Goal: Task Accomplishment & Management: Complete application form

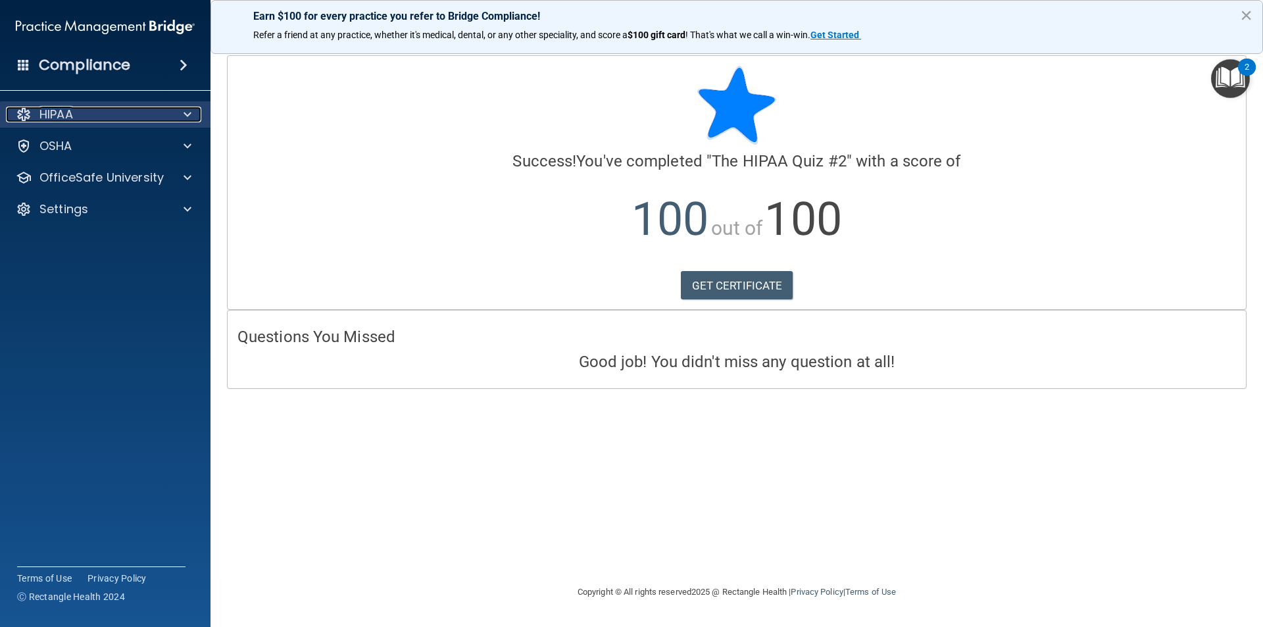
click at [92, 107] on div "HIPAA" at bounding box center [87, 115] width 163 height 16
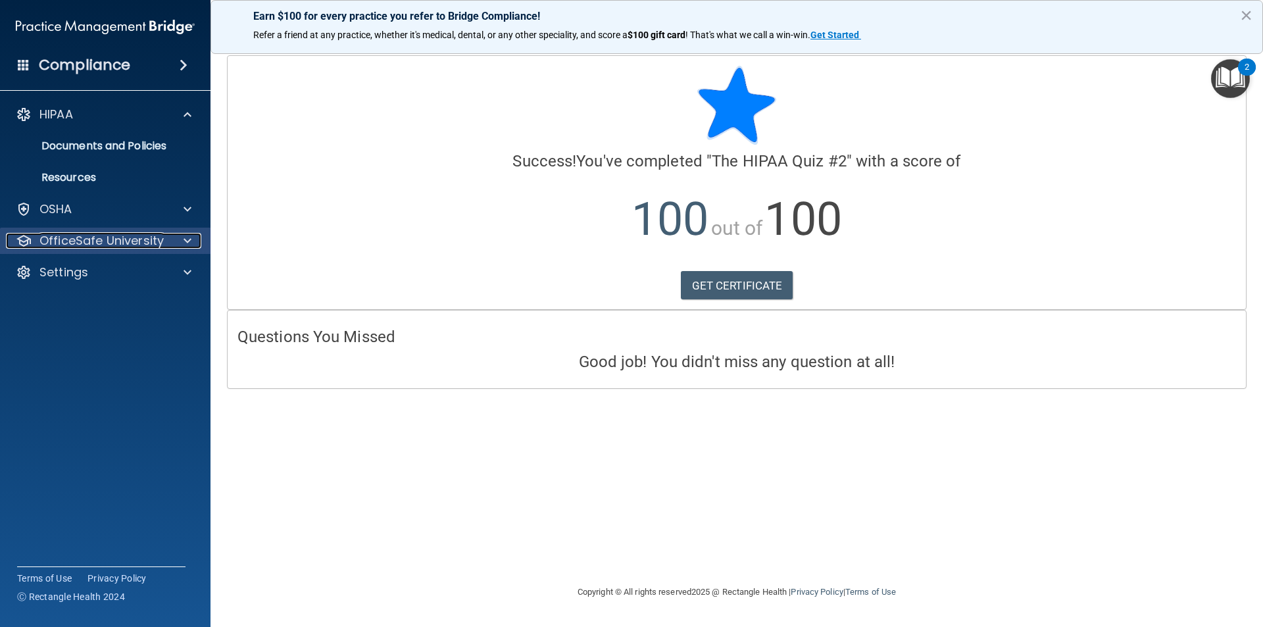
click at [130, 239] on p "OfficeSafe University" at bounding box center [101, 241] width 124 height 16
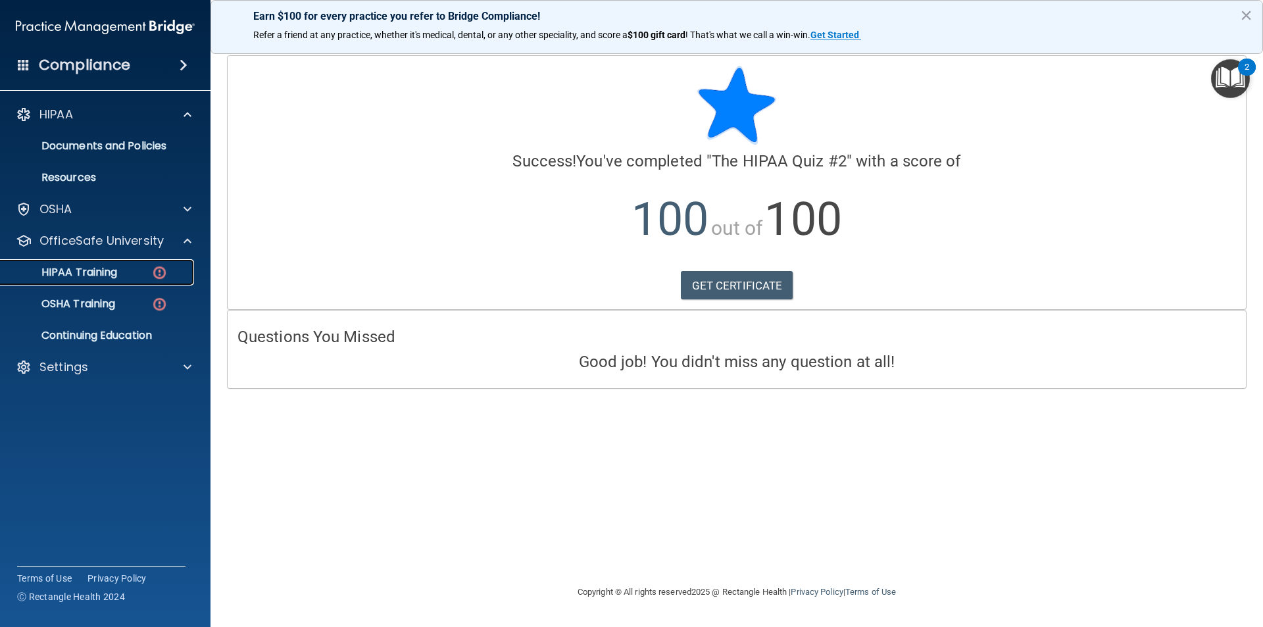
click at [121, 278] on div "HIPAA Training" at bounding box center [99, 272] width 180 height 13
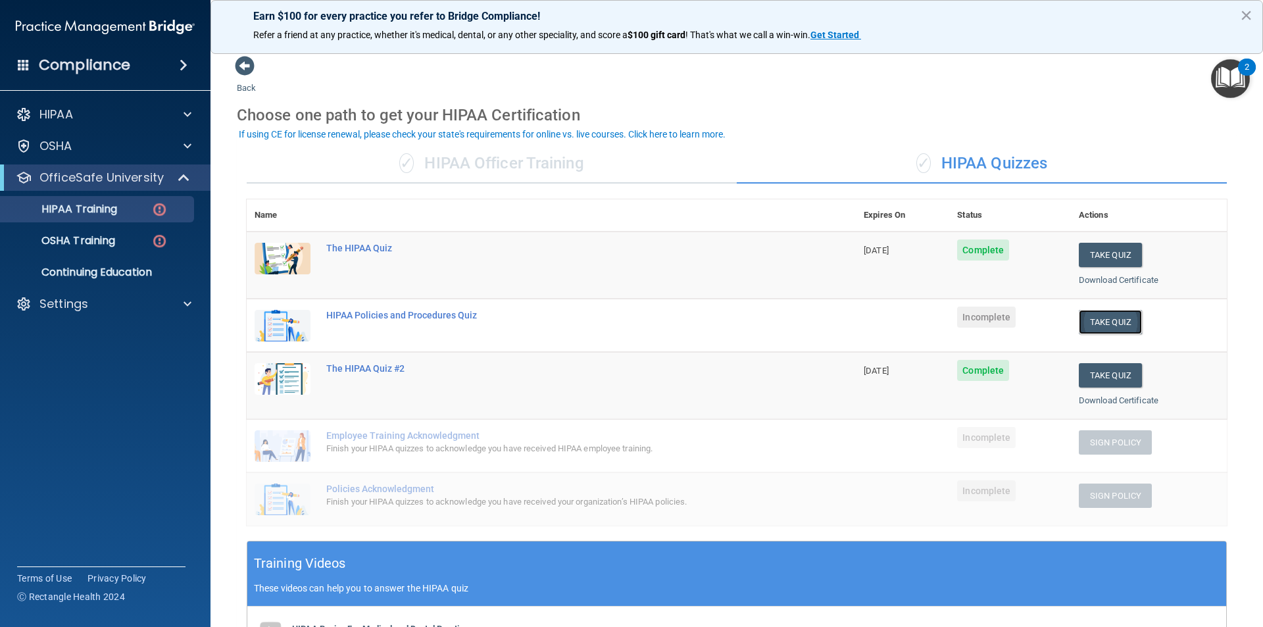
click at [1089, 320] on button "Take Quiz" at bounding box center [1110, 322] width 63 height 24
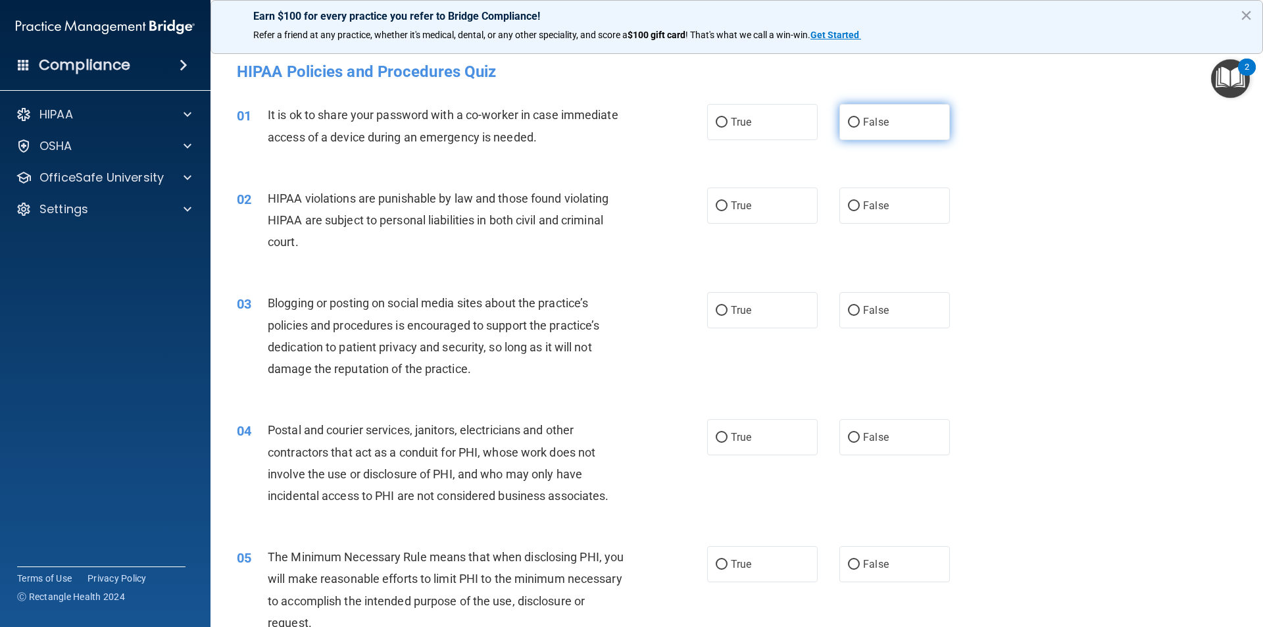
click at [906, 122] on label "False" at bounding box center [895, 122] width 111 height 36
click at [860, 122] on input "False" at bounding box center [854, 123] width 12 height 10
radio input "true"
click at [736, 216] on label "True" at bounding box center [762, 206] width 111 height 36
click at [728, 211] on input "True" at bounding box center [722, 206] width 12 height 10
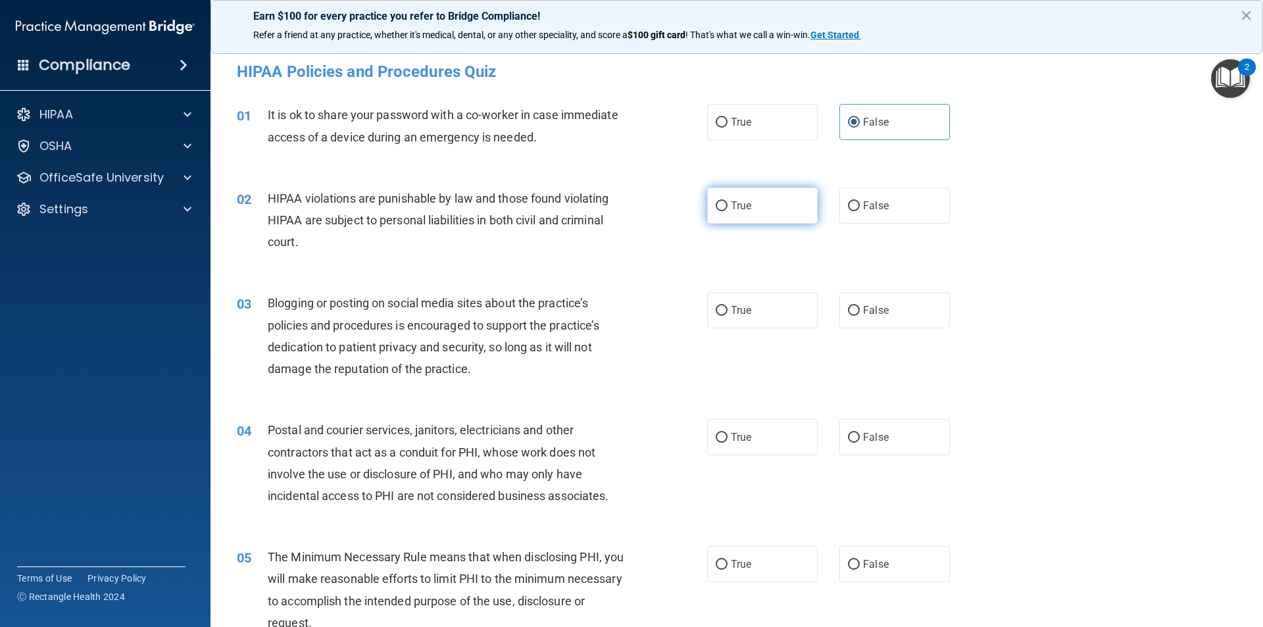
radio input "true"
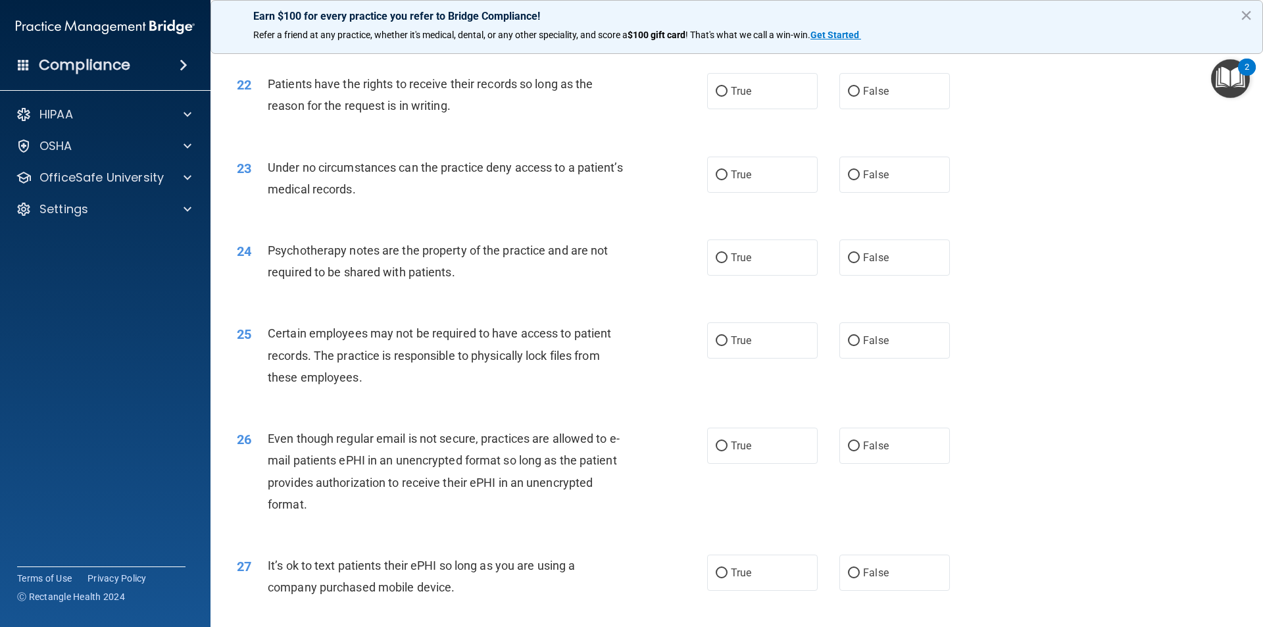
scroll to position [2676, 0]
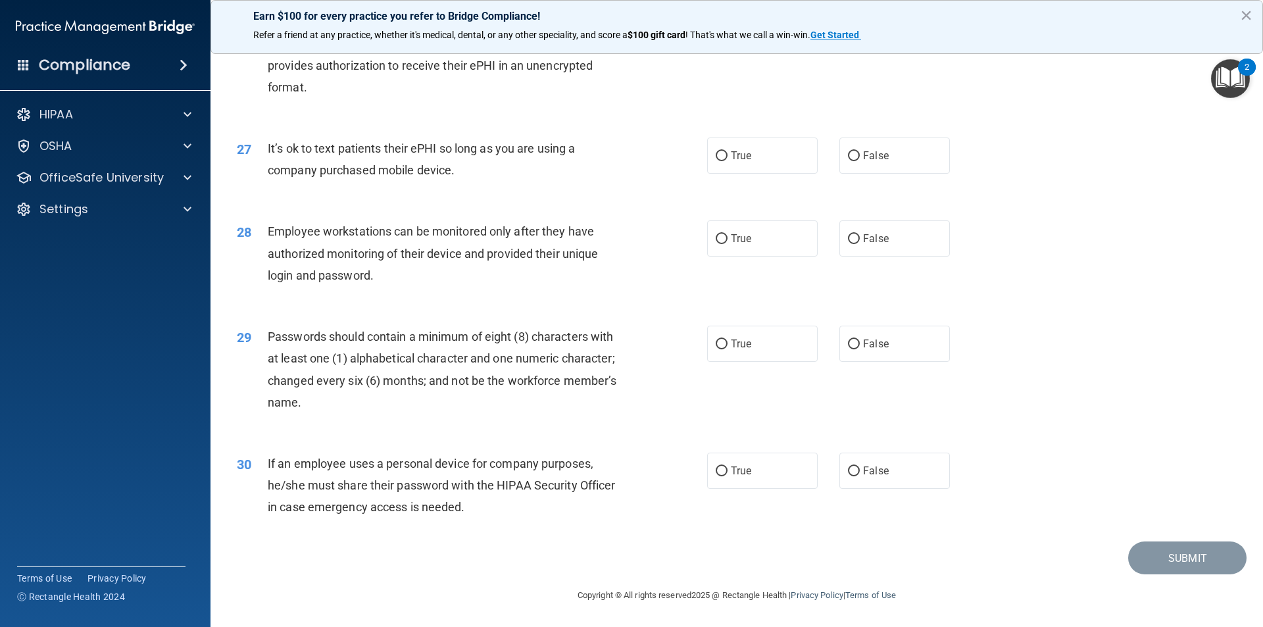
click at [882, 490] on div "30 If an employee uses a personal device for company purposes, he/she must shar…" at bounding box center [737, 488] width 1020 height 105
click at [878, 479] on label "False" at bounding box center [895, 471] width 111 height 36
click at [860, 476] on input "False" at bounding box center [854, 472] width 12 height 10
radio input "true"
click at [746, 353] on label "True" at bounding box center [762, 344] width 111 height 36
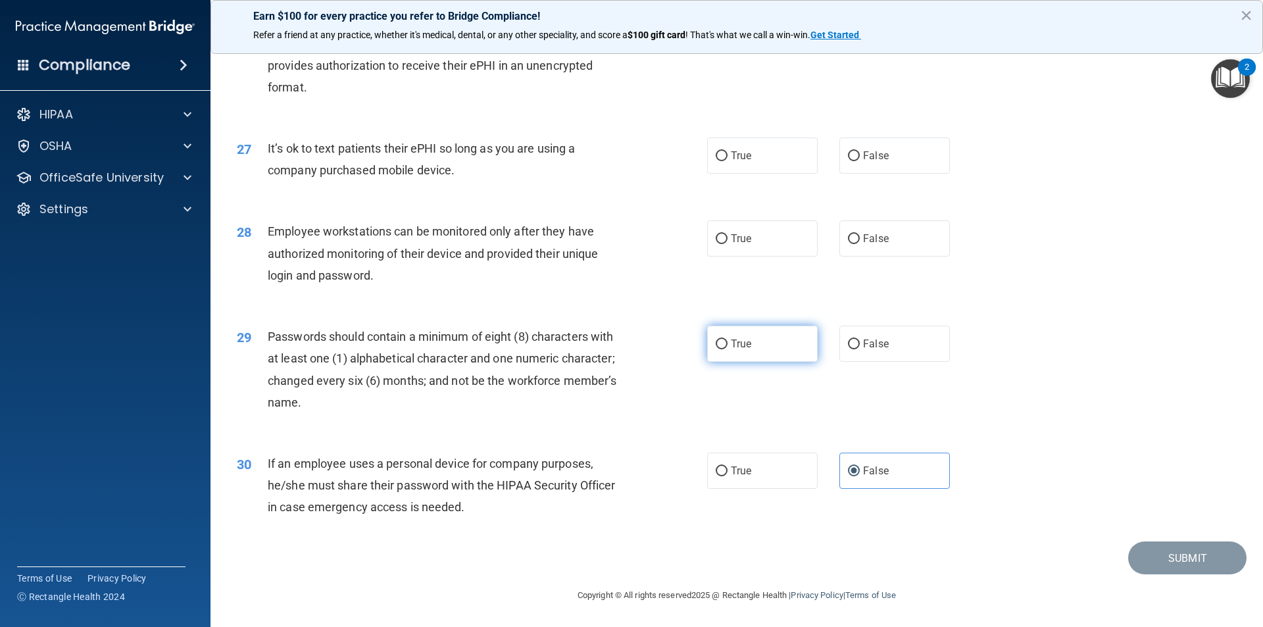
click at [728, 349] on input "True" at bounding box center [722, 345] width 12 height 10
radio input "true"
click at [908, 257] on div "28 Employee workstations can be monitored only after they have authorized monit…" at bounding box center [737, 256] width 1020 height 105
click at [904, 245] on label "False" at bounding box center [895, 238] width 111 height 36
click at [860, 244] on input "False" at bounding box center [854, 239] width 12 height 10
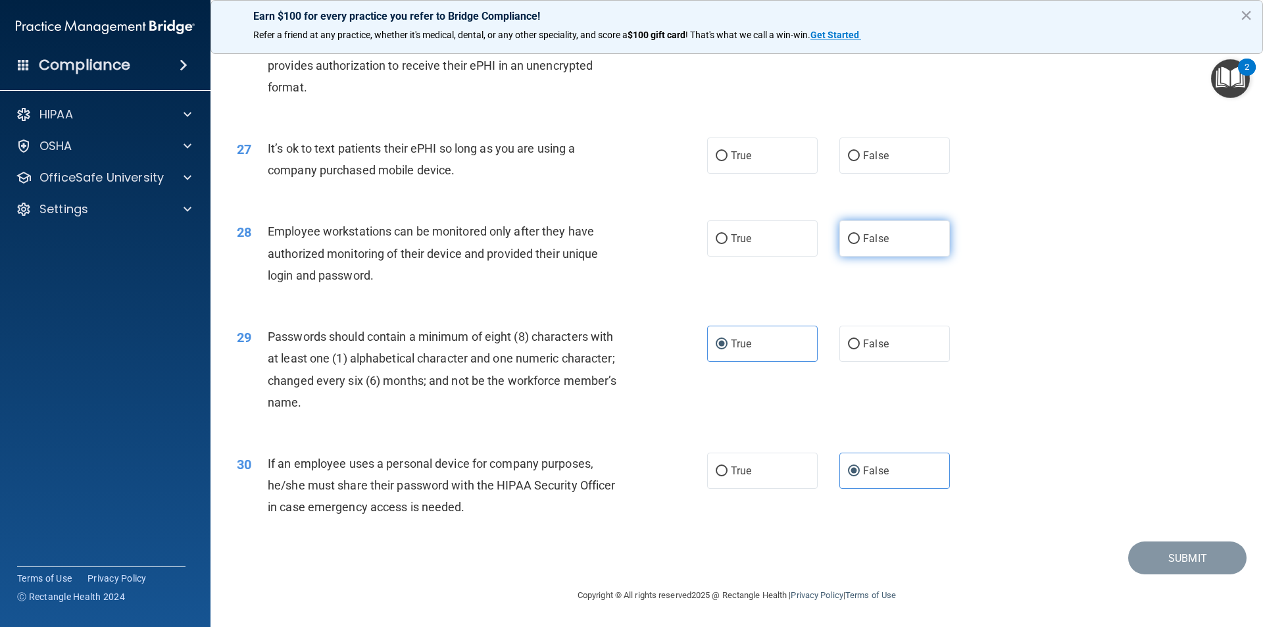
radio input "true"
click at [896, 152] on label "False" at bounding box center [895, 156] width 111 height 36
click at [860, 152] on input "False" at bounding box center [854, 156] width 12 height 10
radio input "true"
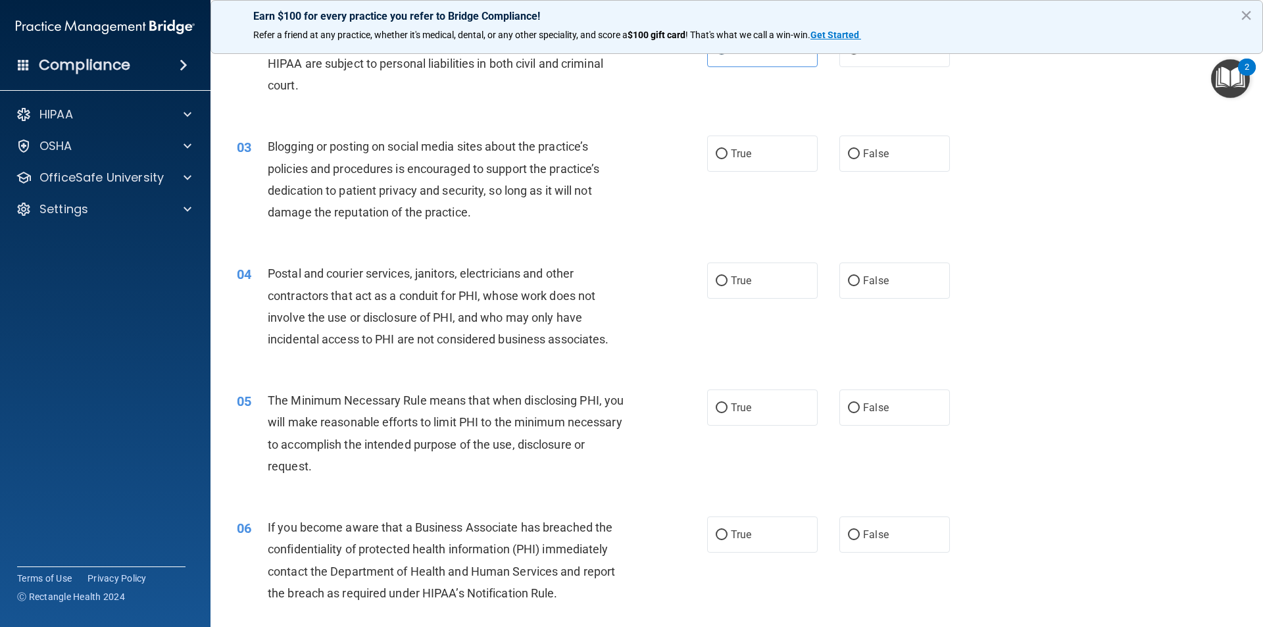
scroll to position [0, 0]
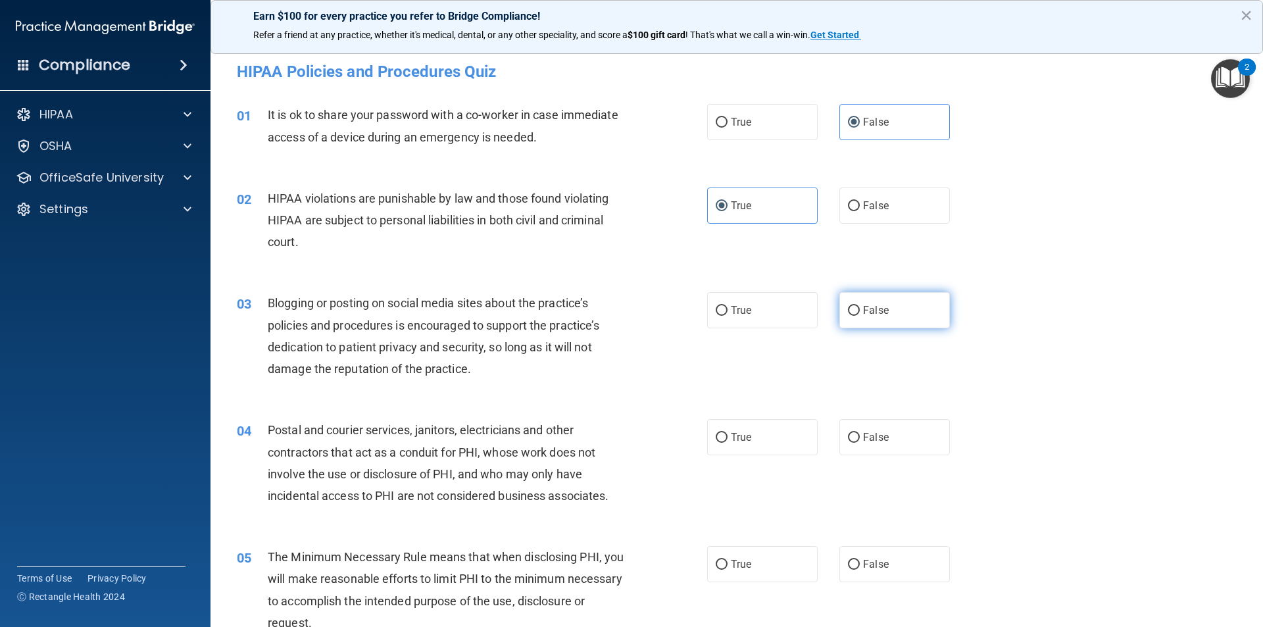
click at [892, 298] on label "False" at bounding box center [895, 310] width 111 height 36
click at [860, 306] on input "False" at bounding box center [854, 311] width 12 height 10
radio input "true"
click at [732, 439] on span "True" at bounding box center [741, 437] width 20 height 13
click at [728, 439] on input "True" at bounding box center [722, 438] width 12 height 10
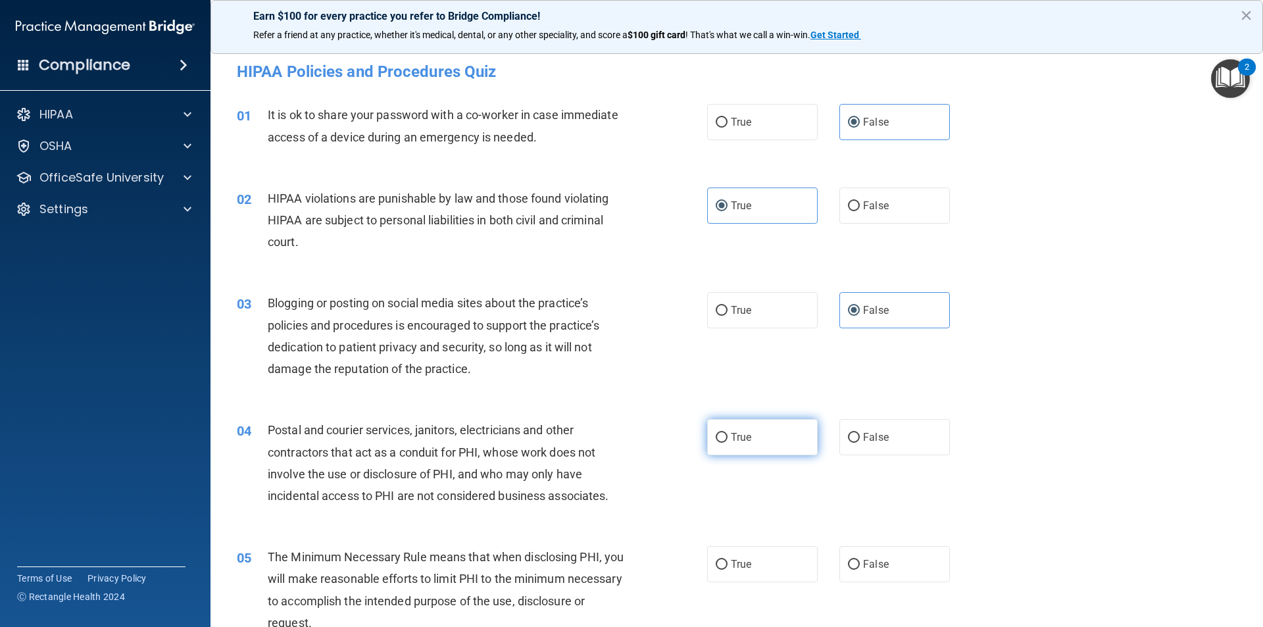
radio input "true"
click at [758, 563] on label "True" at bounding box center [762, 564] width 111 height 36
click at [728, 563] on input "True" at bounding box center [722, 565] width 12 height 10
radio input "true"
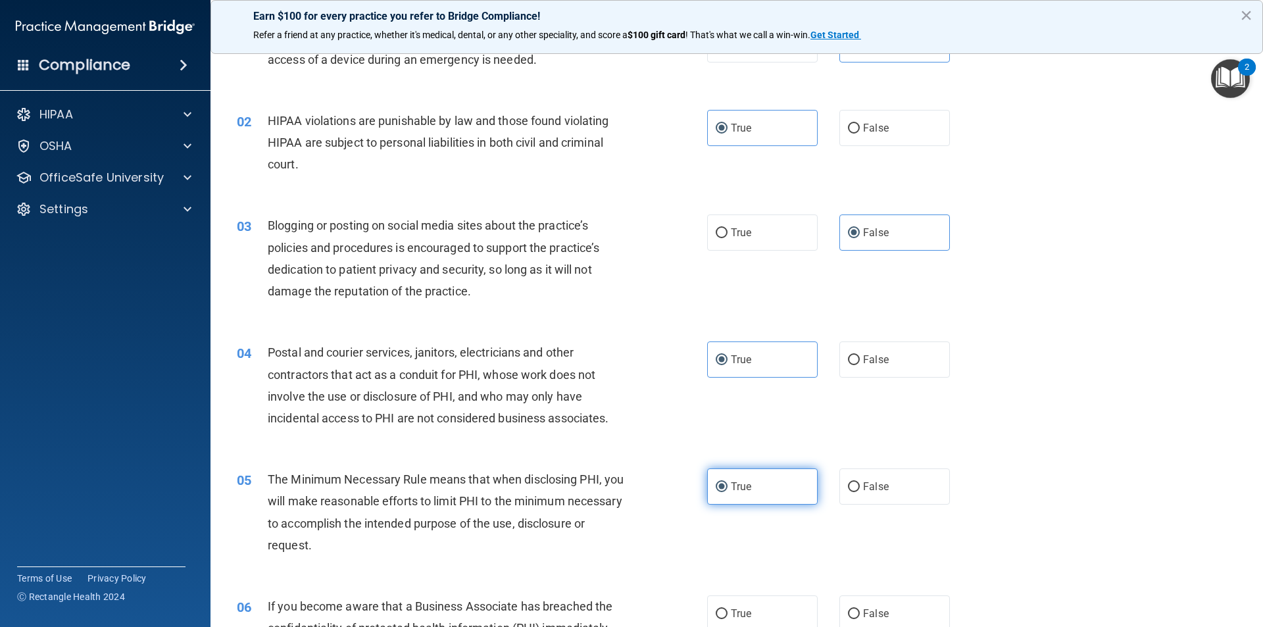
scroll to position [132, 0]
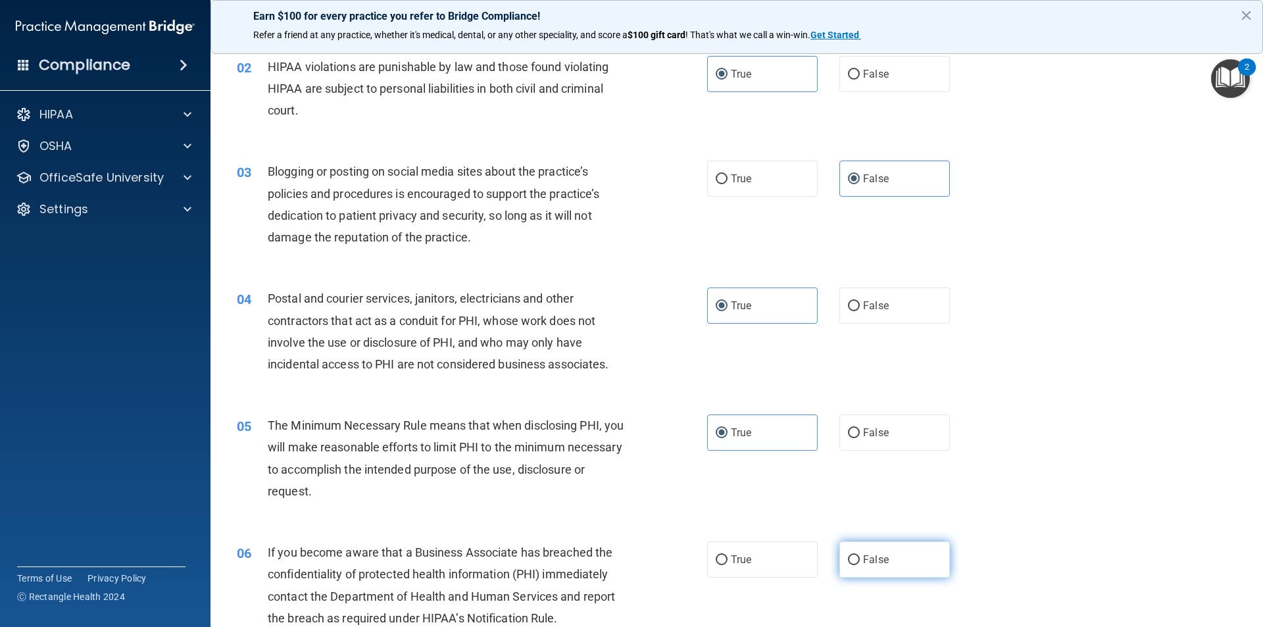
click at [856, 556] on label "False" at bounding box center [895, 560] width 111 height 36
click at [856, 556] on input "False" at bounding box center [854, 560] width 12 height 10
radio input "true"
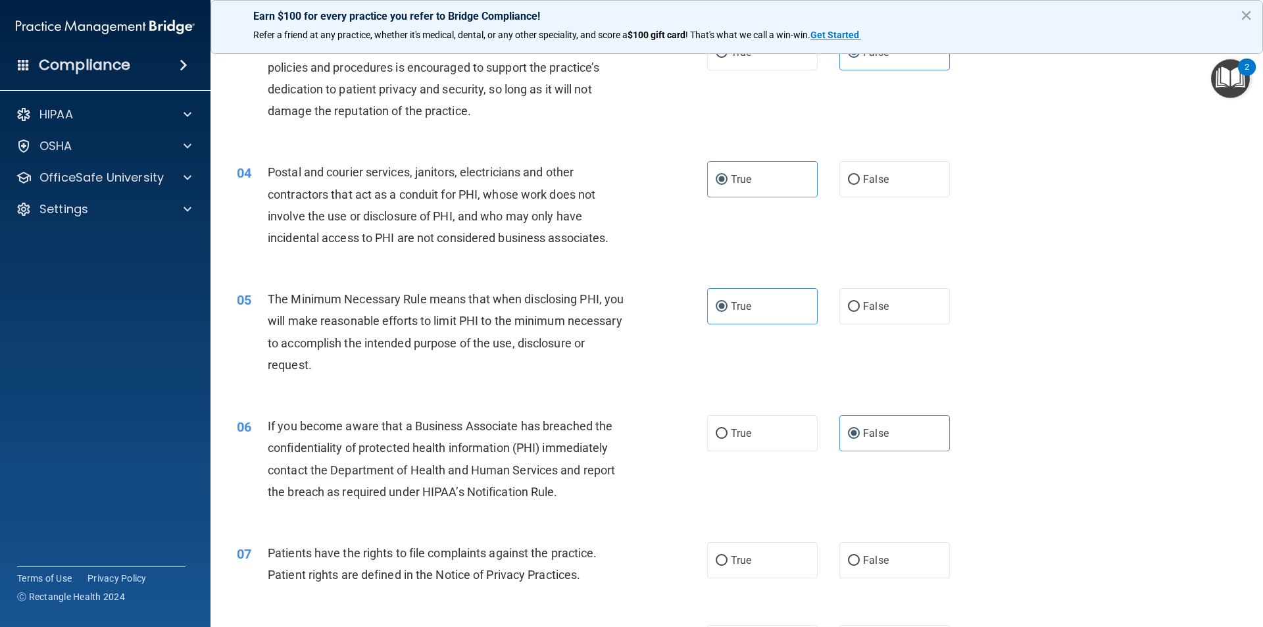
scroll to position [263, 0]
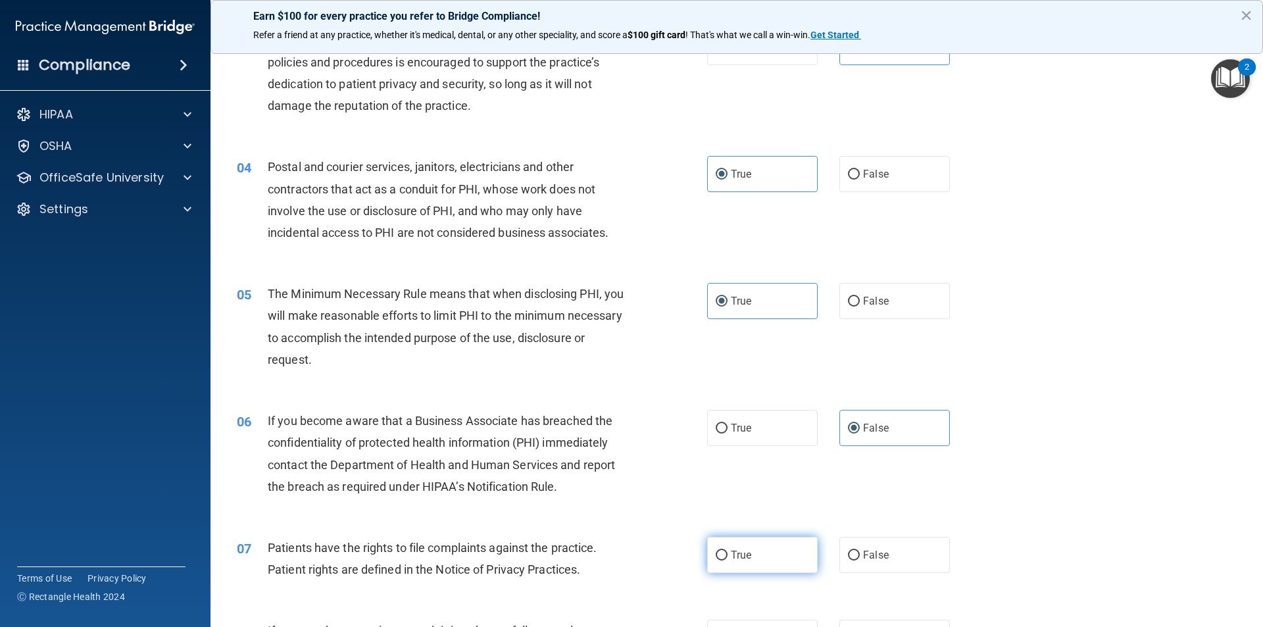
click at [738, 549] on span "True" at bounding box center [741, 555] width 20 height 13
click at [728, 551] on input "True" at bounding box center [722, 556] width 12 height 10
radio input "true"
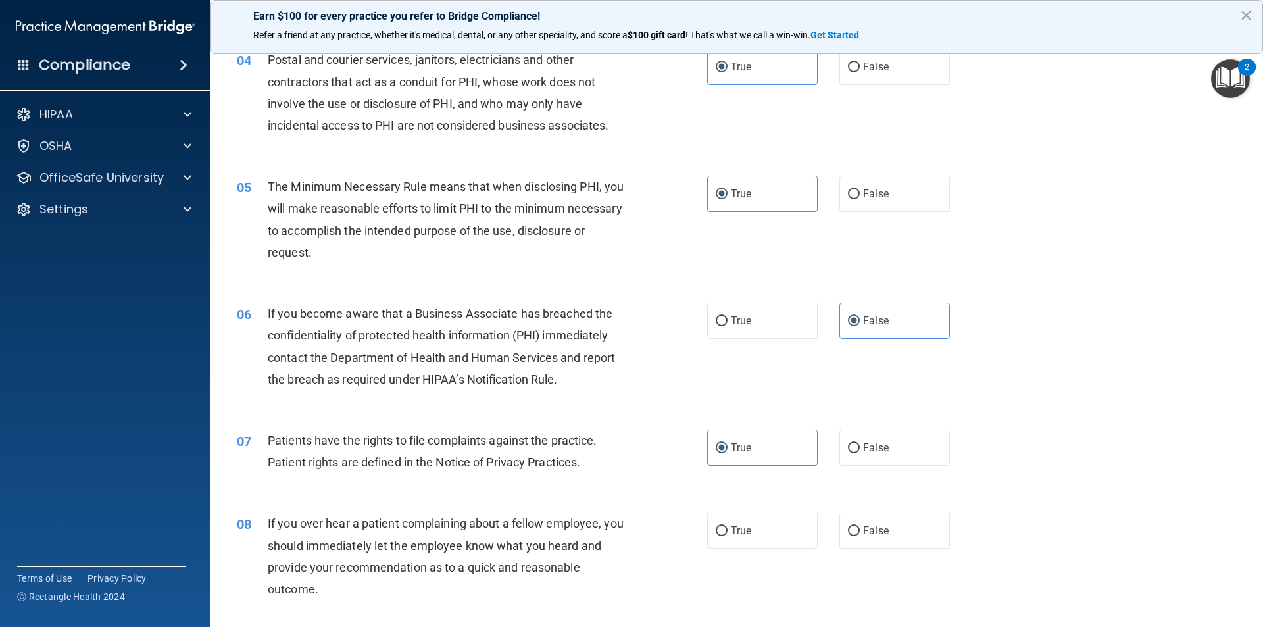
scroll to position [395, 0]
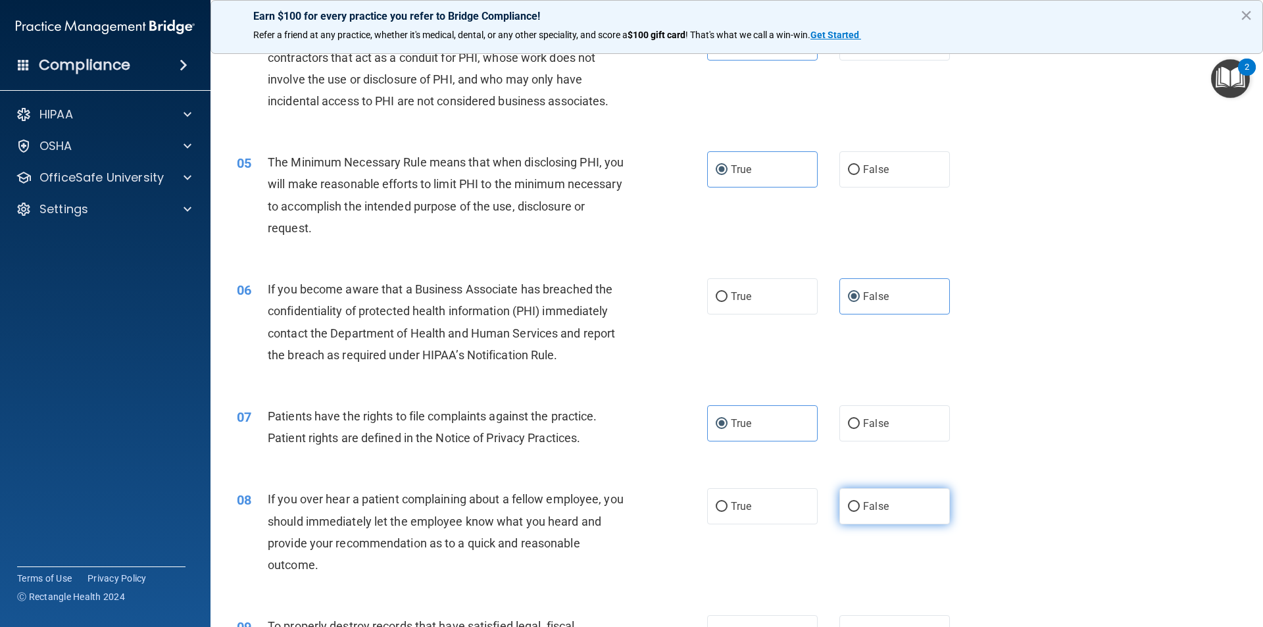
click at [854, 515] on label "False" at bounding box center [895, 506] width 111 height 36
click at [854, 512] on input "False" at bounding box center [854, 507] width 12 height 10
radio input "true"
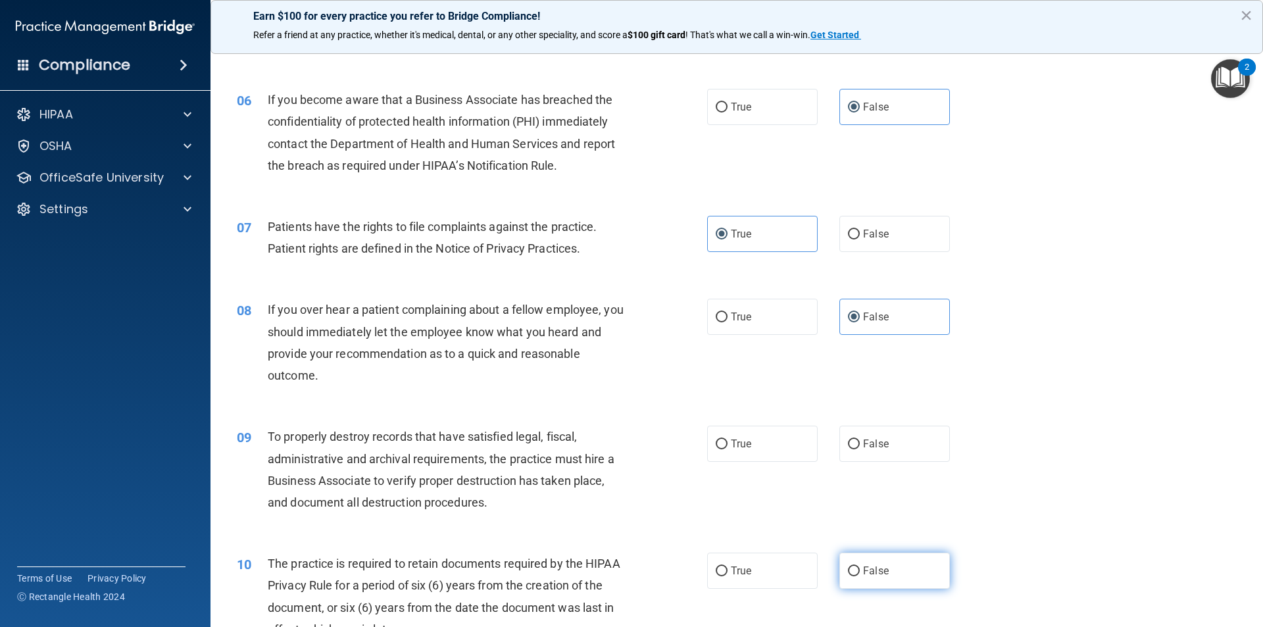
scroll to position [658, 0]
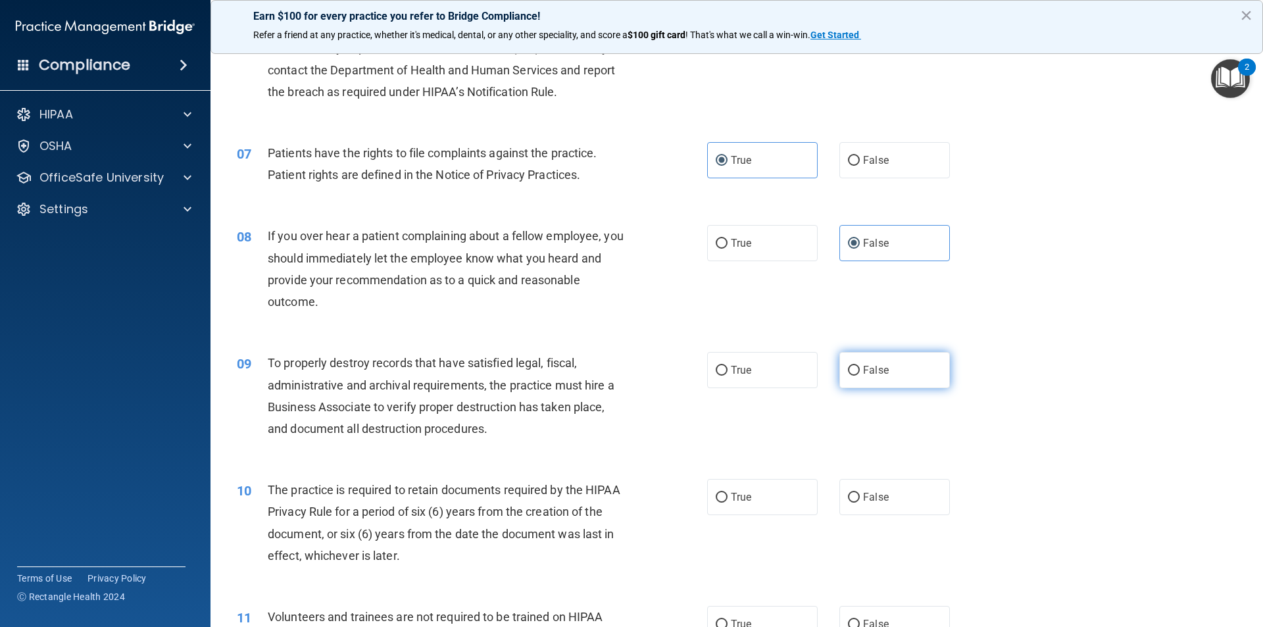
click at [866, 375] on span "False" at bounding box center [876, 370] width 26 height 13
click at [860, 375] on input "False" at bounding box center [854, 371] width 12 height 10
radio input "true"
click at [792, 490] on label "True" at bounding box center [762, 497] width 111 height 36
click at [728, 493] on input "True" at bounding box center [722, 498] width 12 height 10
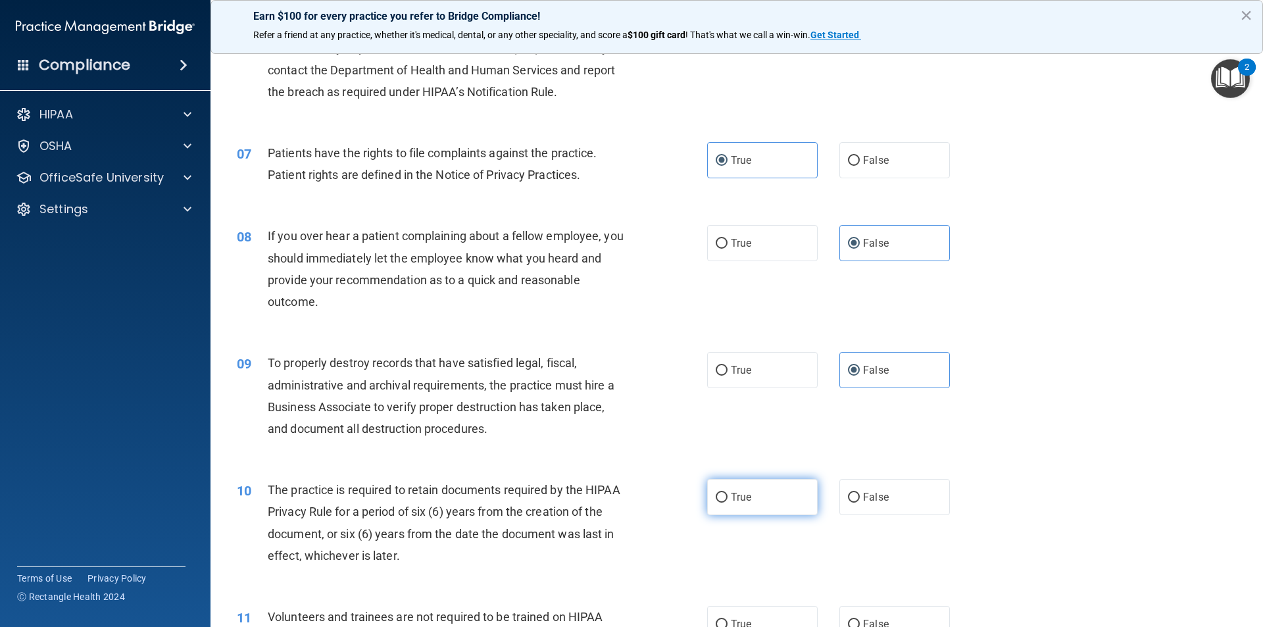
radio input "true"
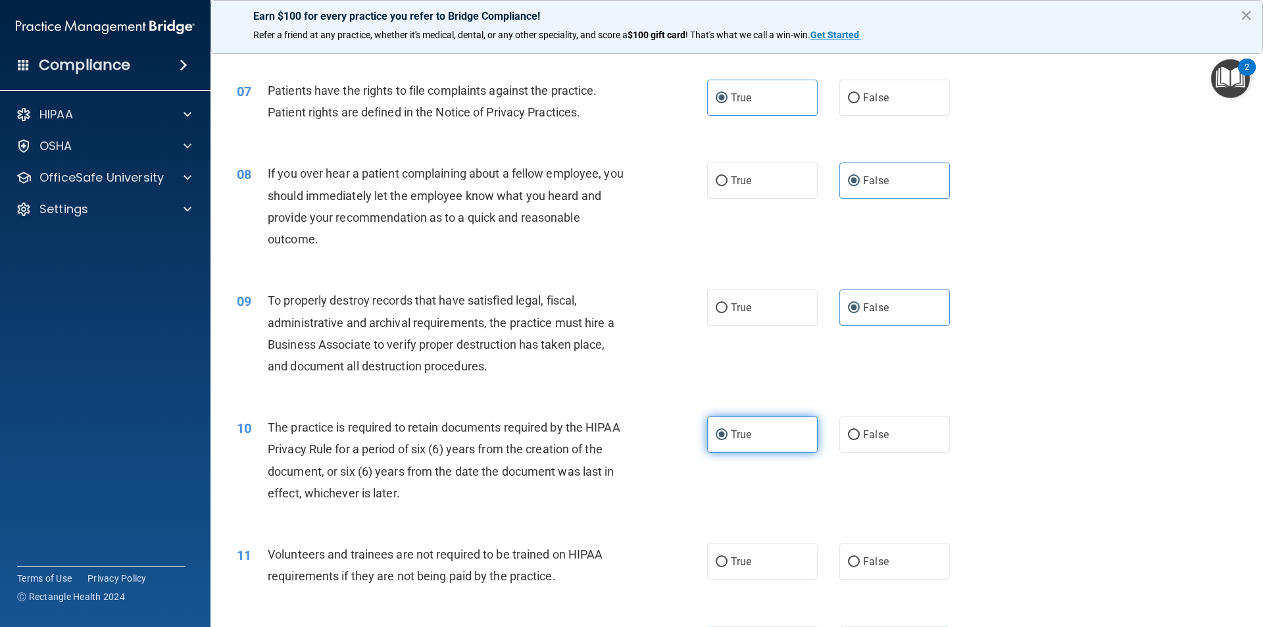
scroll to position [724, 0]
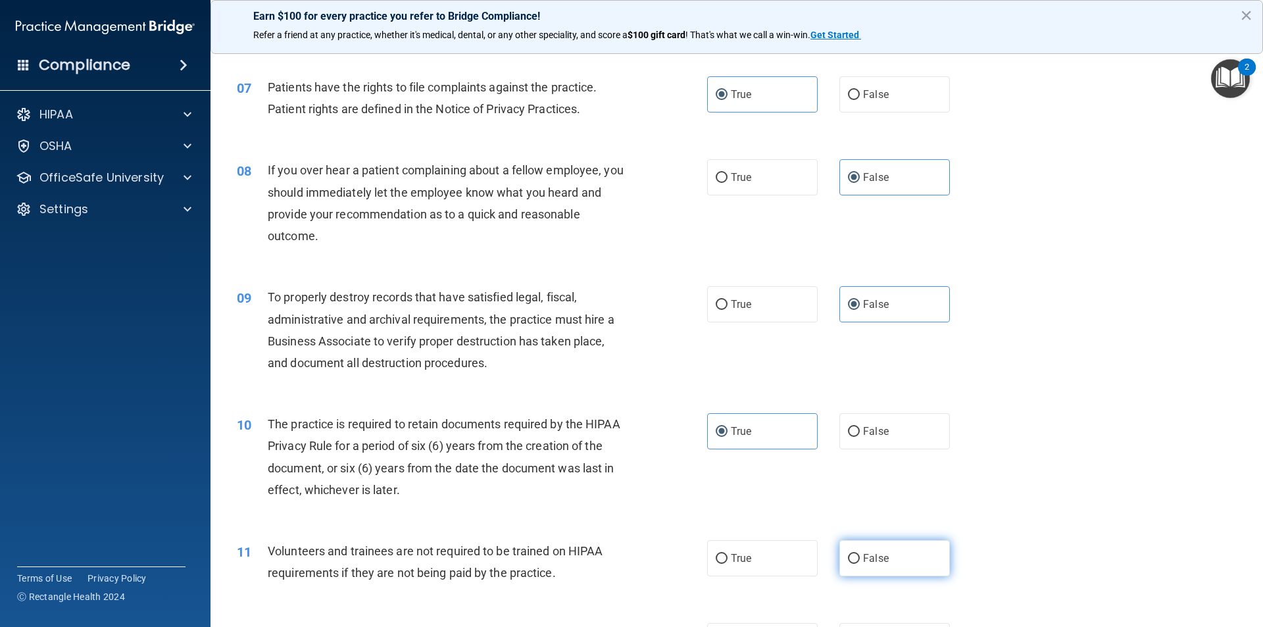
click at [878, 555] on span "False" at bounding box center [876, 558] width 26 height 13
click at [860, 555] on input "False" at bounding box center [854, 559] width 12 height 10
radio input "true"
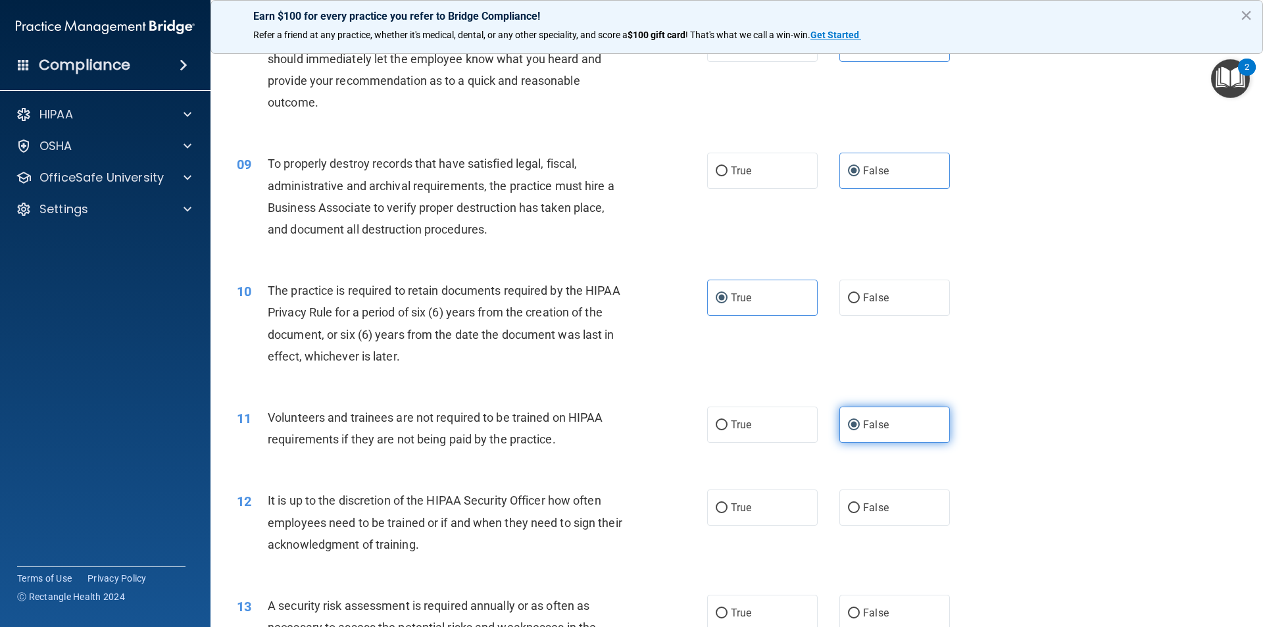
scroll to position [921, 0]
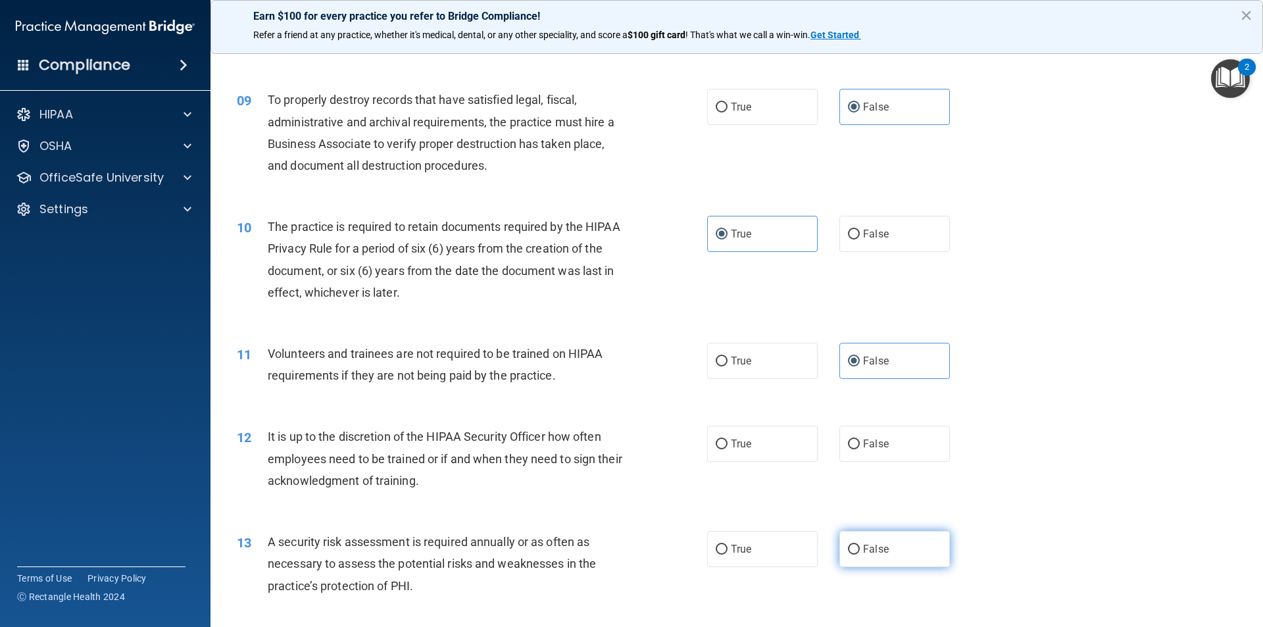
click at [897, 551] on label "False" at bounding box center [895, 549] width 111 height 36
click at [860, 551] on input "False" at bounding box center [854, 550] width 12 height 10
radio input "true"
click at [855, 453] on label "False" at bounding box center [895, 444] width 111 height 36
click at [855, 449] on input "False" at bounding box center [854, 445] width 12 height 10
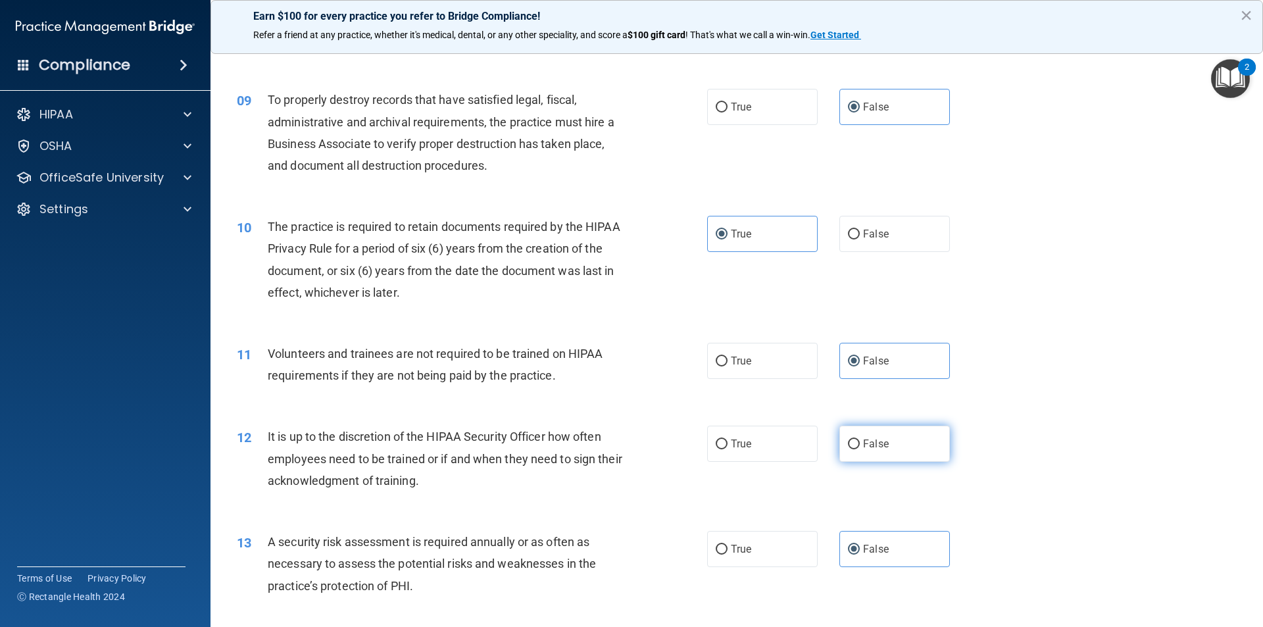
radio input "true"
click at [717, 556] on label "True" at bounding box center [762, 549] width 111 height 36
click at [717, 555] on input "True" at bounding box center [722, 550] width 12 height 10
radio input "true"
radio input "false"
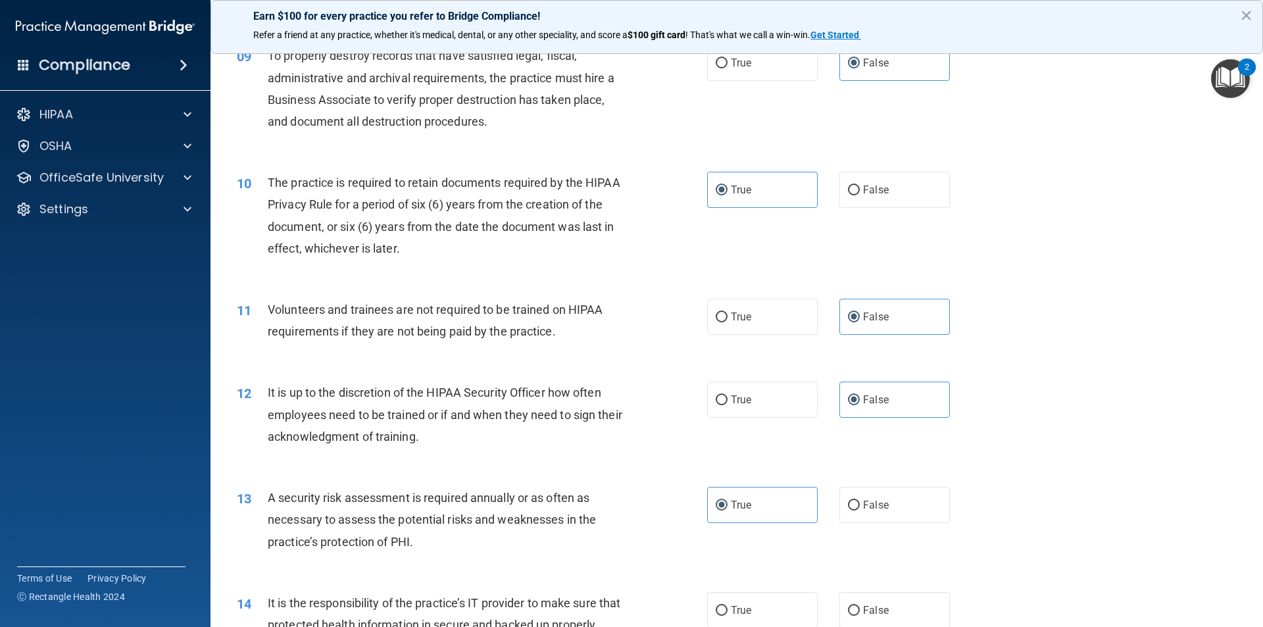
scroll to position [1119, 0]
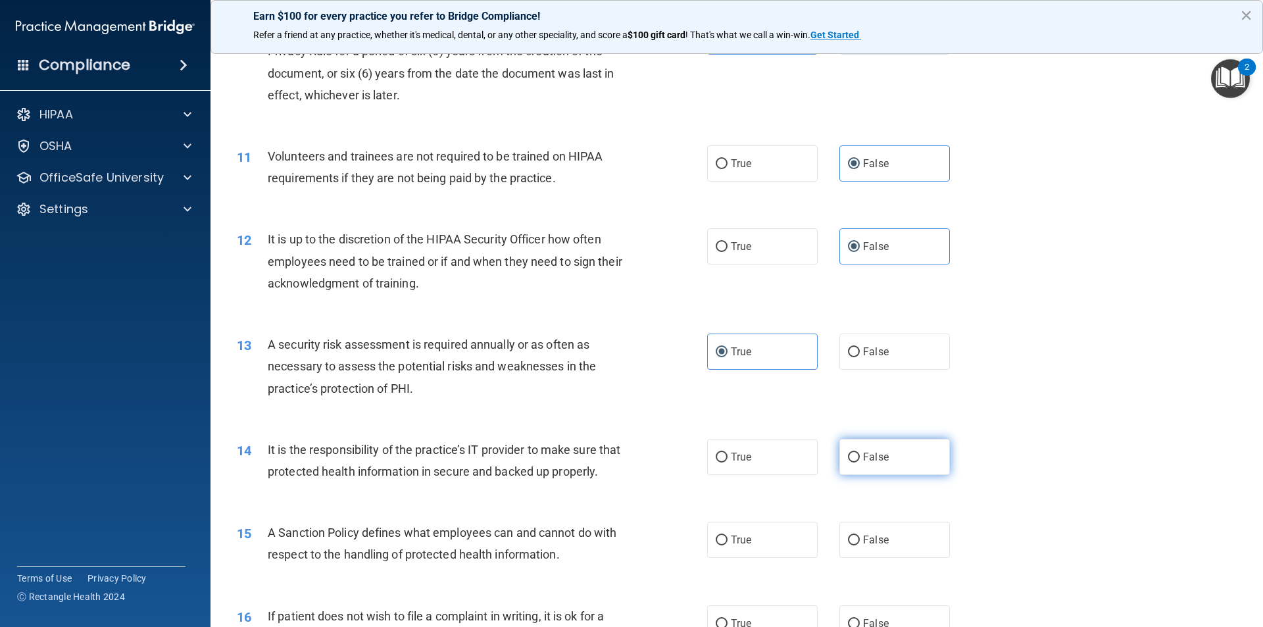
click at [884, 457] on label "False" at bounding box center [895, 457] width 111 height 36
click at [860, 457] on input "False" at bounding box center [854, 458] width 12 height 10
radio input "true"
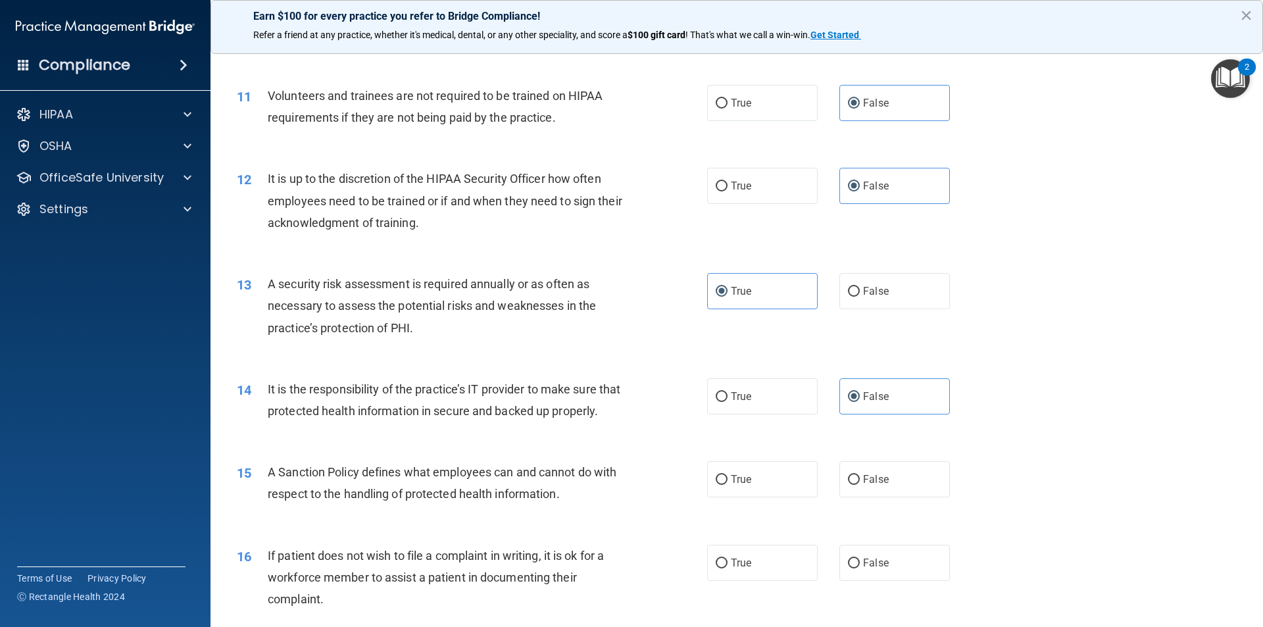
scroll to position [1184, 0]
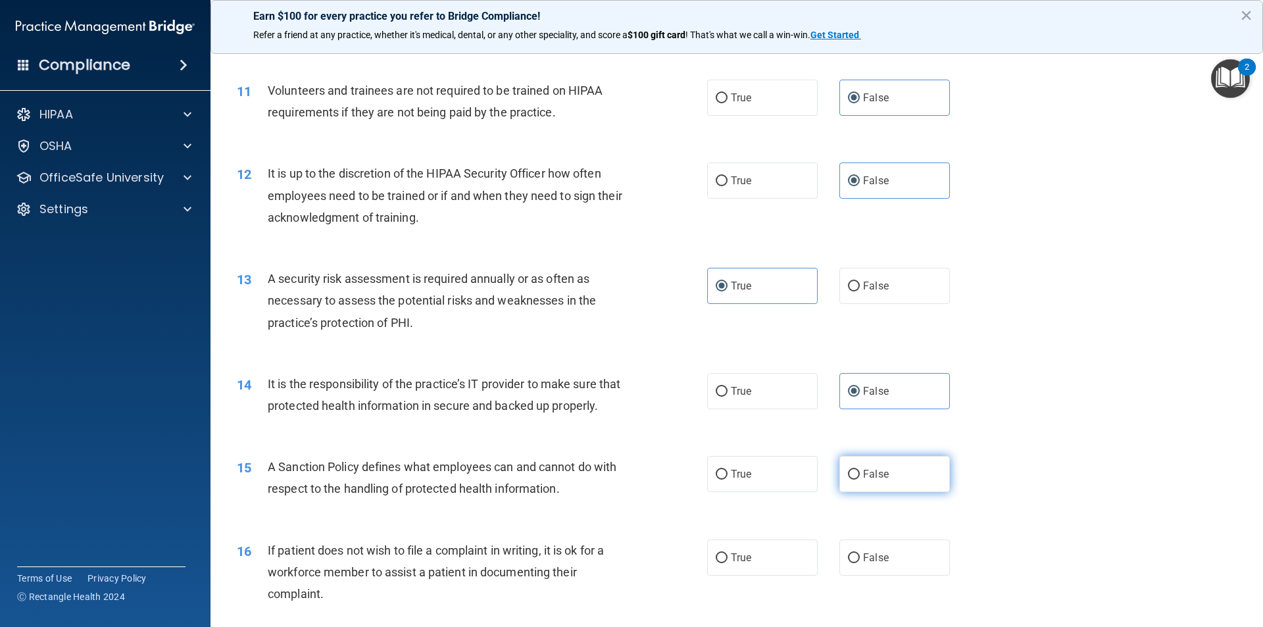
click at [877, 480] on span "False" at bounding box center [876, 474] width 26 height 13
click at [860, 480] on input "False" at bounding box center [854, 475] width 12 height 10
radio input "true"
click at [731, 564] on span "True" at bounding box center [741, 557] width 20 height 13
click at [728, 563] on input "True" at bounding box center [722, 558] width 12 height 10
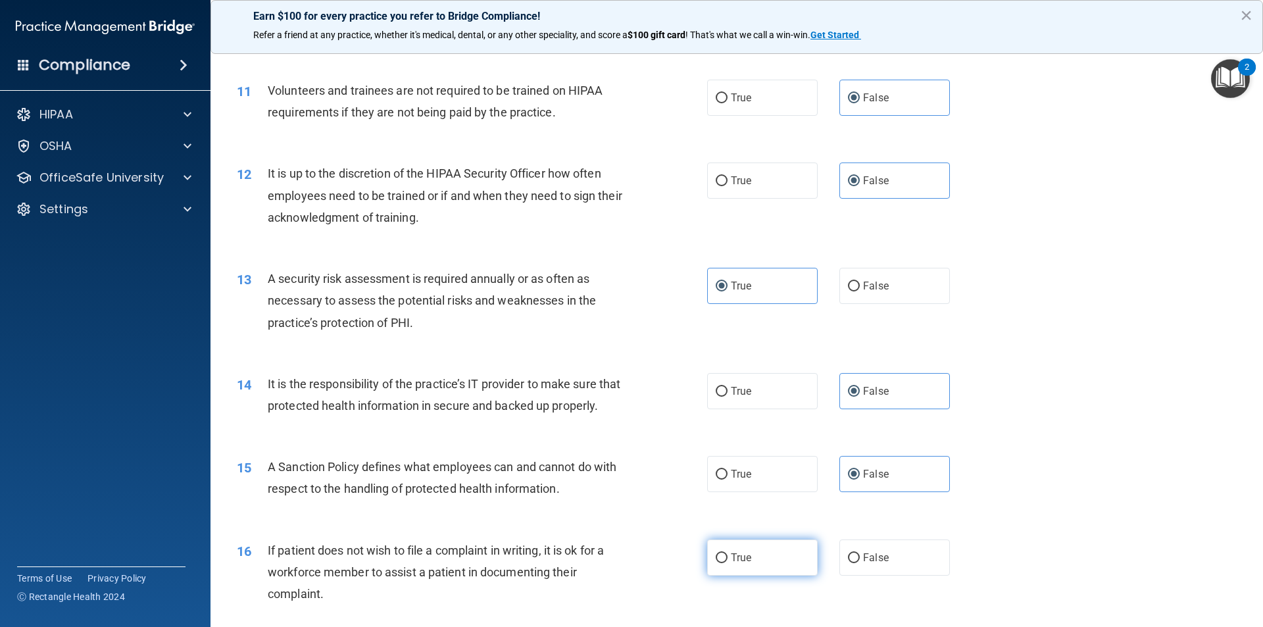
radio input "true"
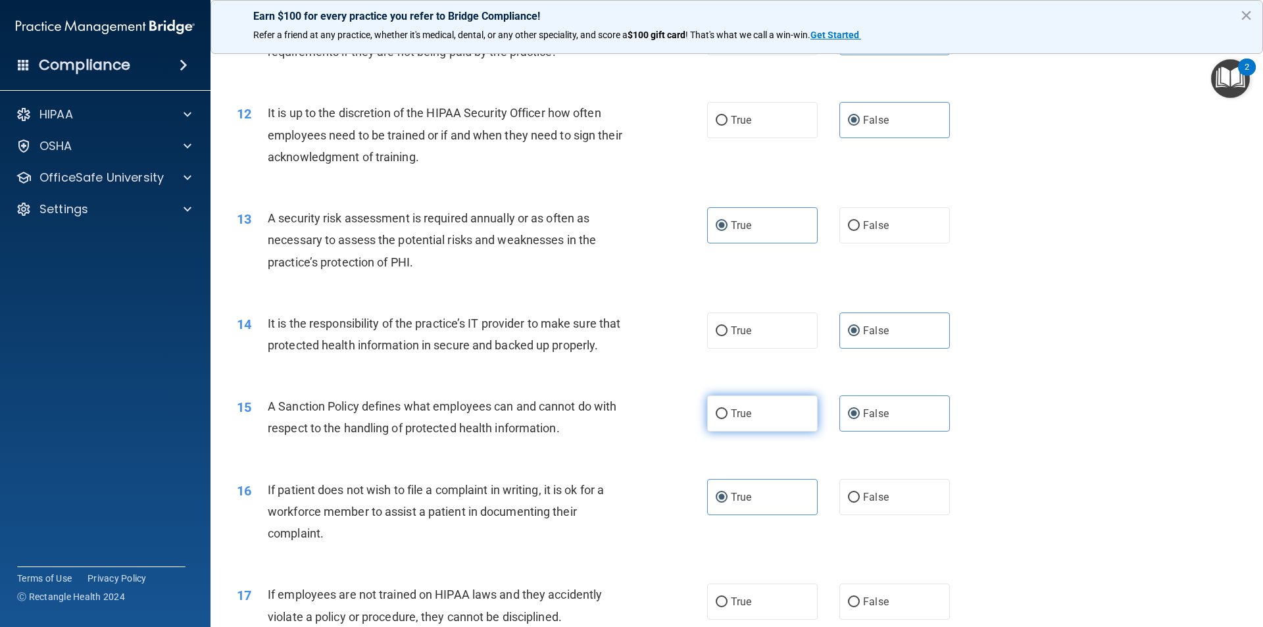
scroll to position [1250, 0]
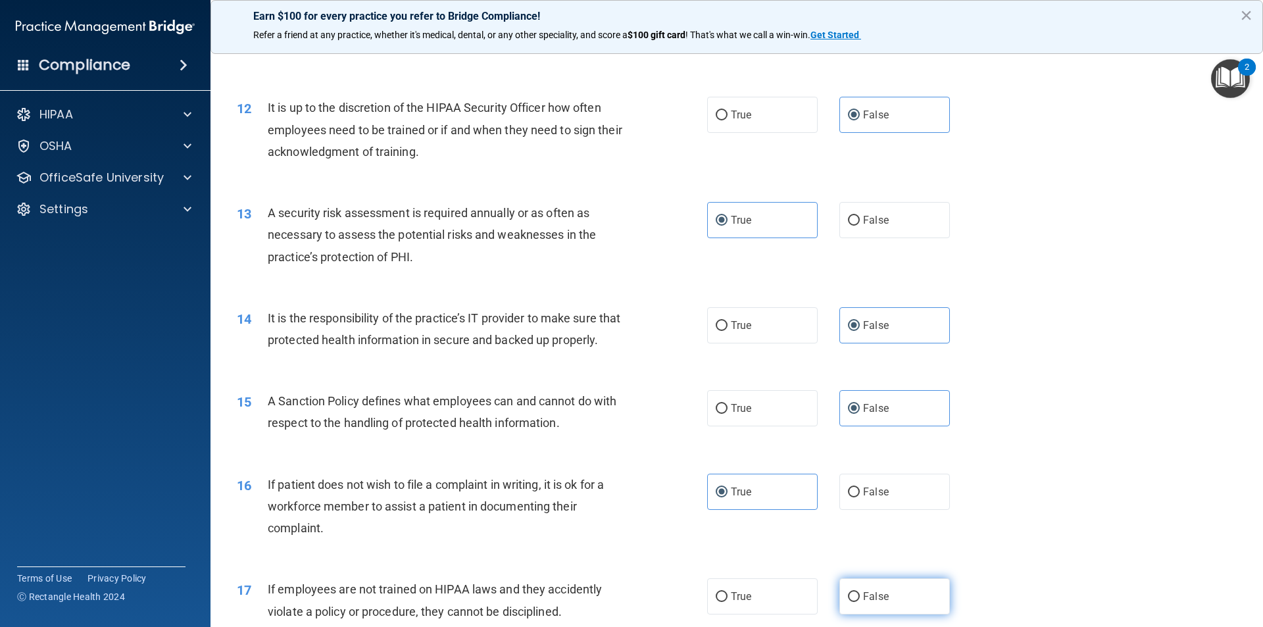
drag, startPoint x: 878, startPoint y: 605, endPoint x: 866, endPoint y: 582, distance: 26.5
click at [877, 604] on label "False" at bounding box center [895, 596] width 111 height 36
click at [860, 602] on input "False" at bounding box center [854, 597] width 12 height 10
radio input "true"
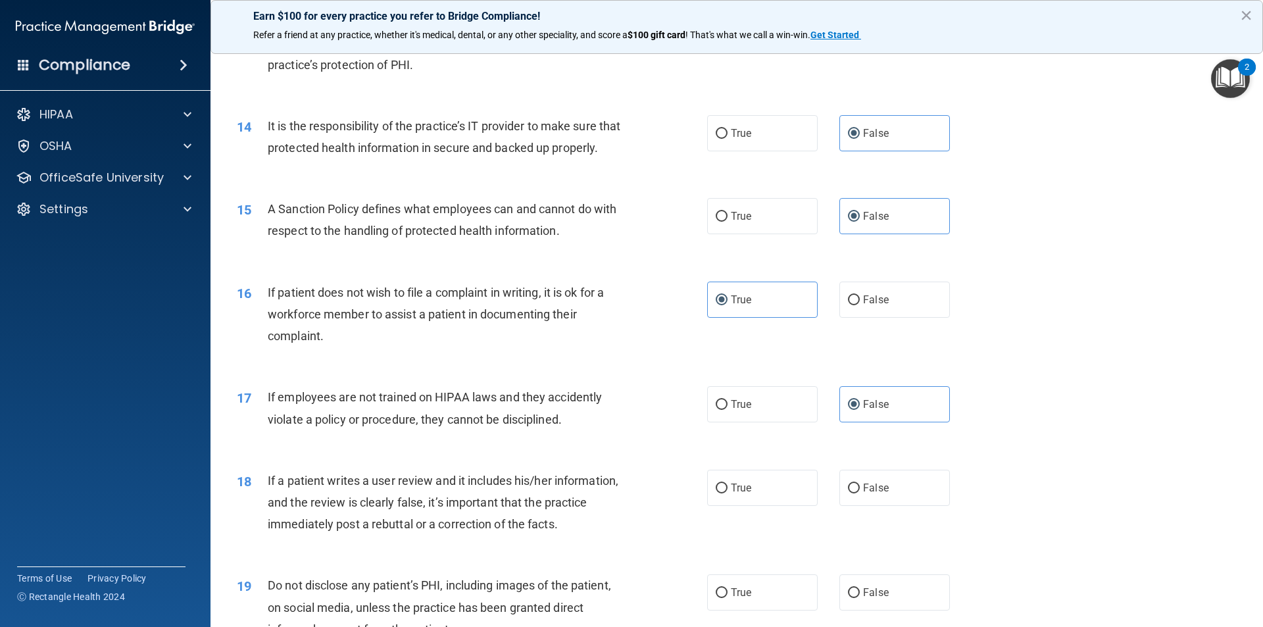
scroll to position [1448, 0]
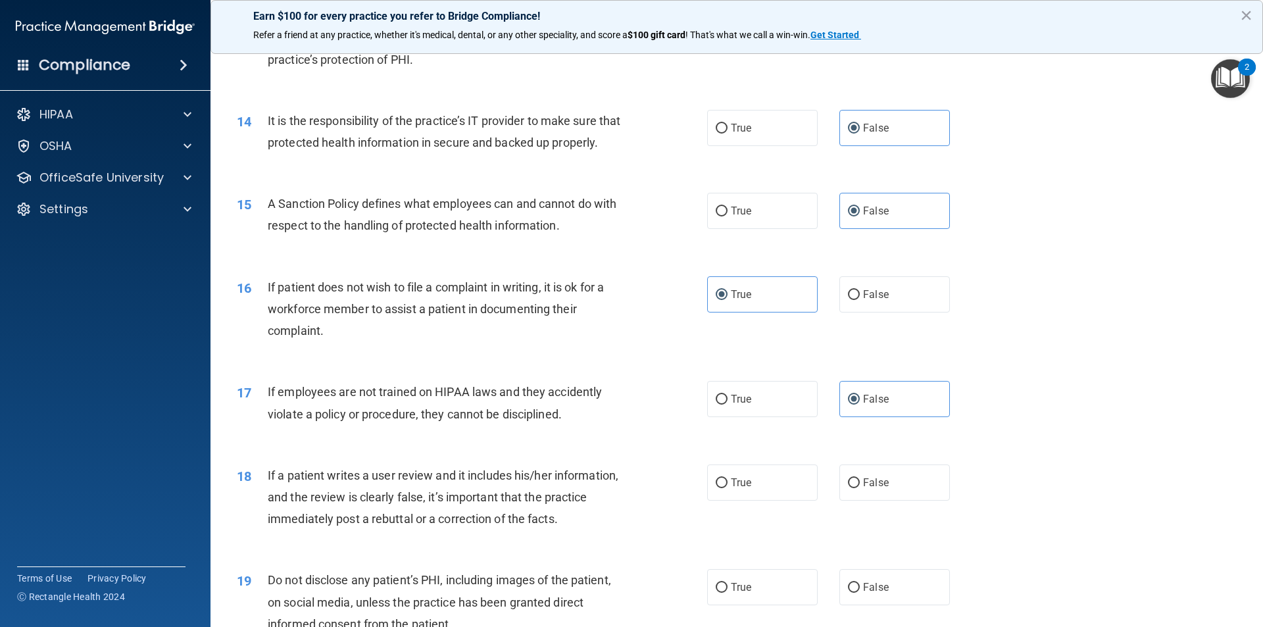
click at [719, 522] on div "18 If a patient writes a user review and it includes his/her information, and t…" at bounding box center [472, 501] width 510 height 72
click at [792, 491] on label "True" at bounding box center [762, 483] width 111 height 36
click at [728, 488] on input "True" at bounding box center [722, 483] width 12 height 10
radio input "true"
click at [733, 594] on span "True" at bounding box center [741, 587] width 20 height 13
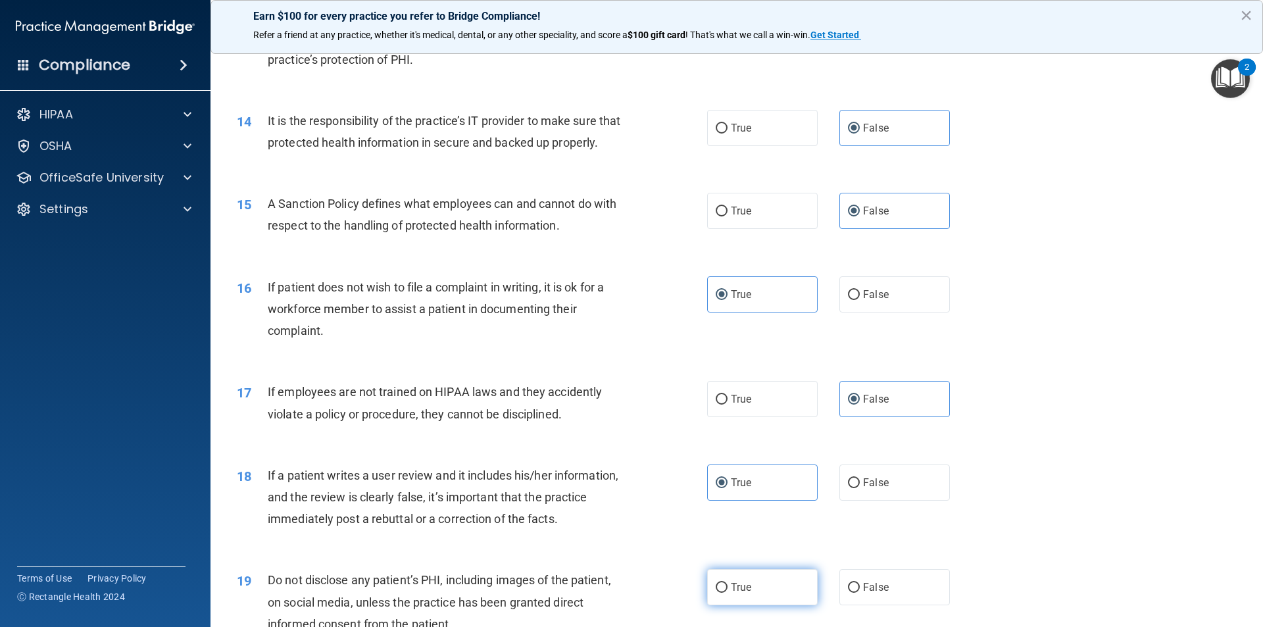
click at [728, 593] on input "True" at bounding box center [722, 588] width 12 height 10
radio input "true"
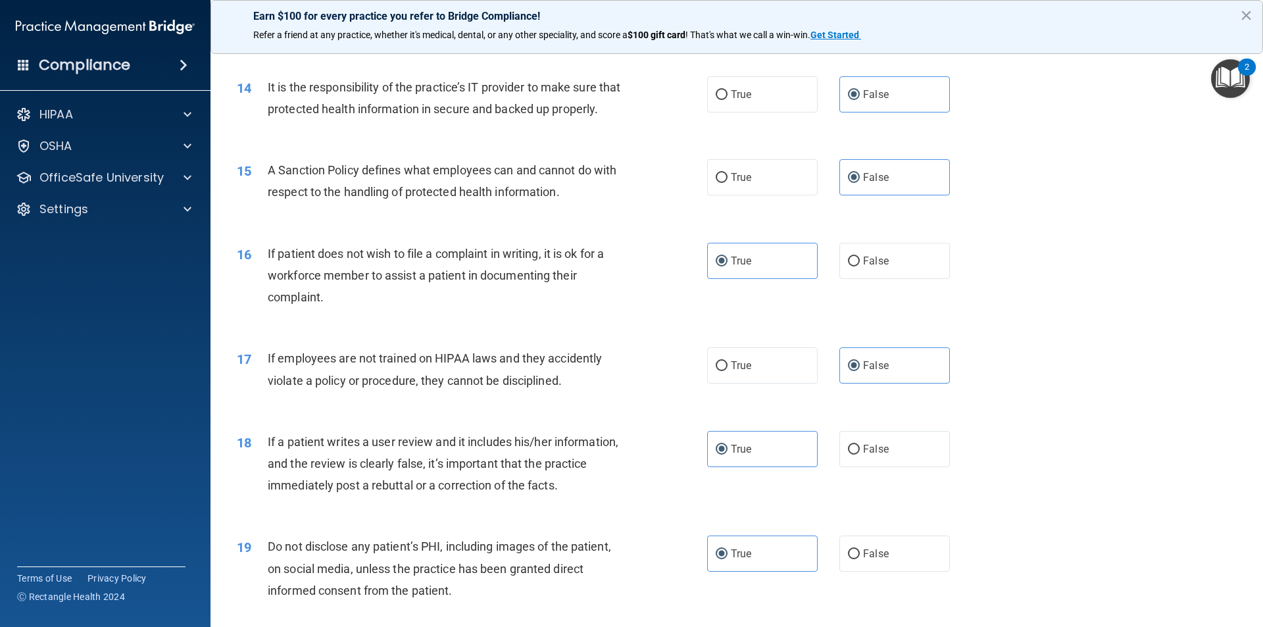
scroll to position [1645, 0]
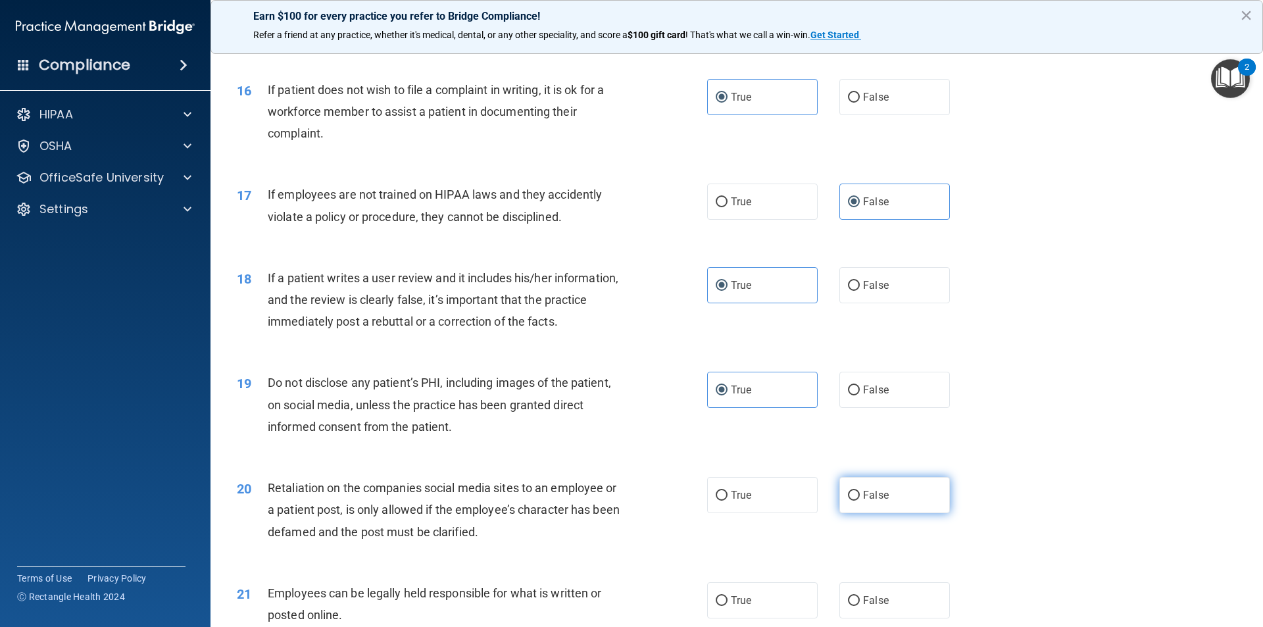
click at [869, 509] on label "False" at bounding box center [895, 495] width 111 height 36
click at [860, 501] on input "False" at bounding box center [854, 496] width 12 height 10
radio input "true"
click at [725, 611] on label "True" at bounding box center [762, 600] width 111 height 36
click at [725, 606] on input "True" at bounding box center [722, 601] width 12 height 10
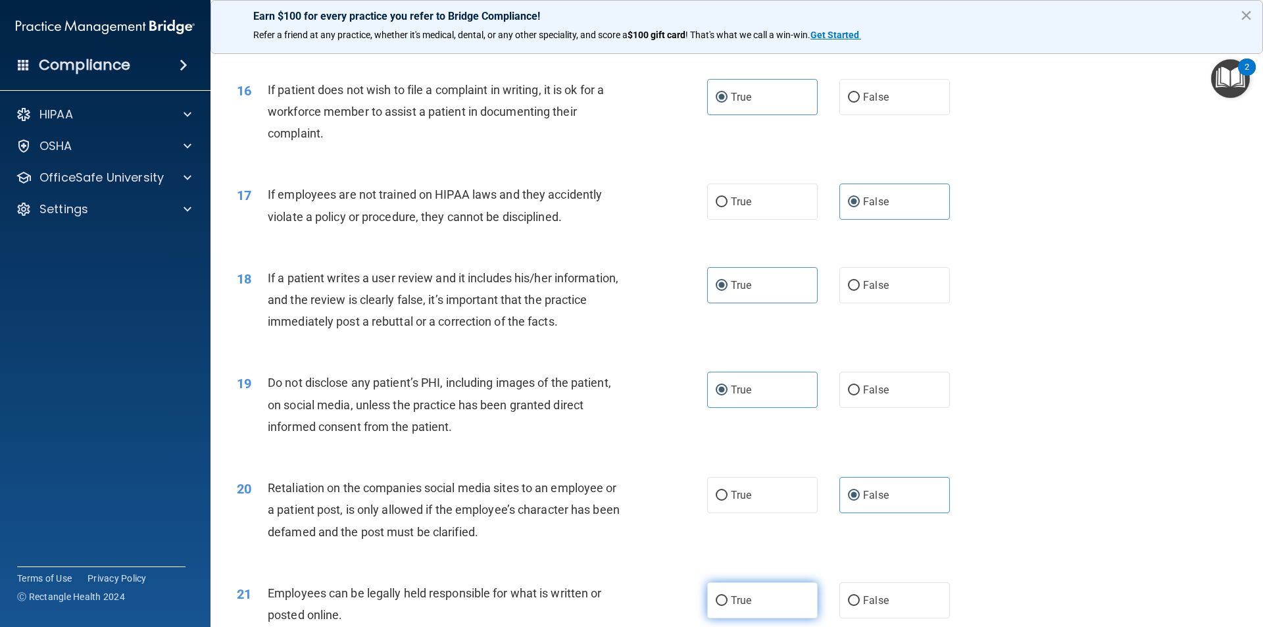
radio input "true"
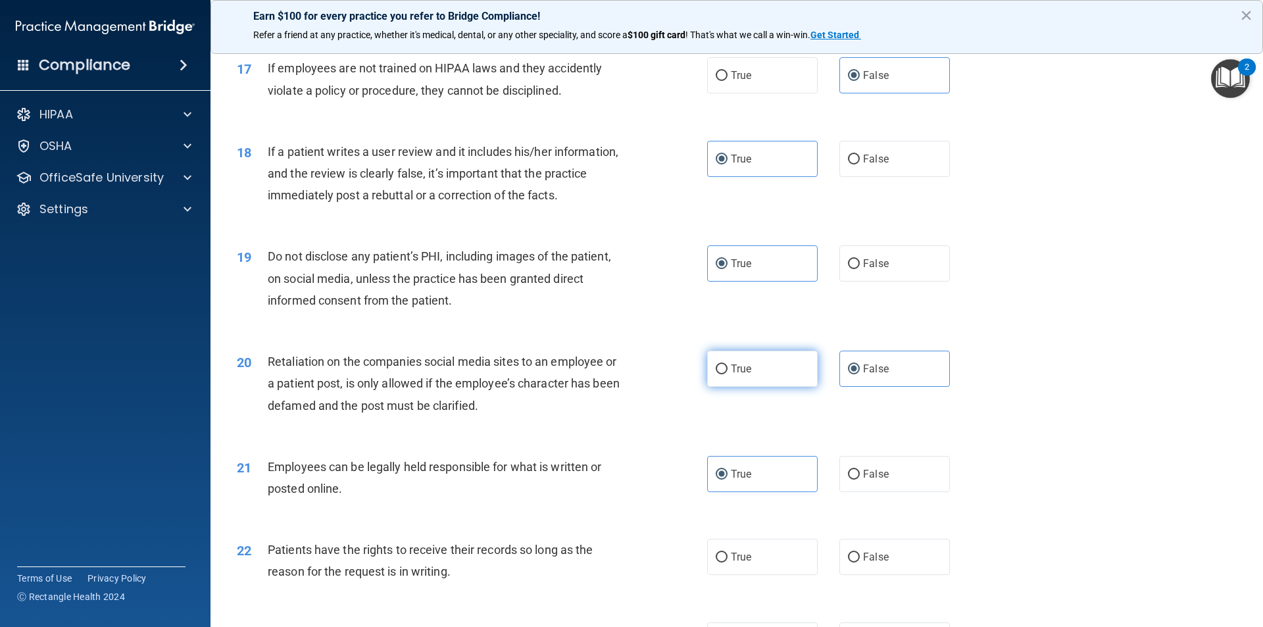
scroll to position [1777, 0]
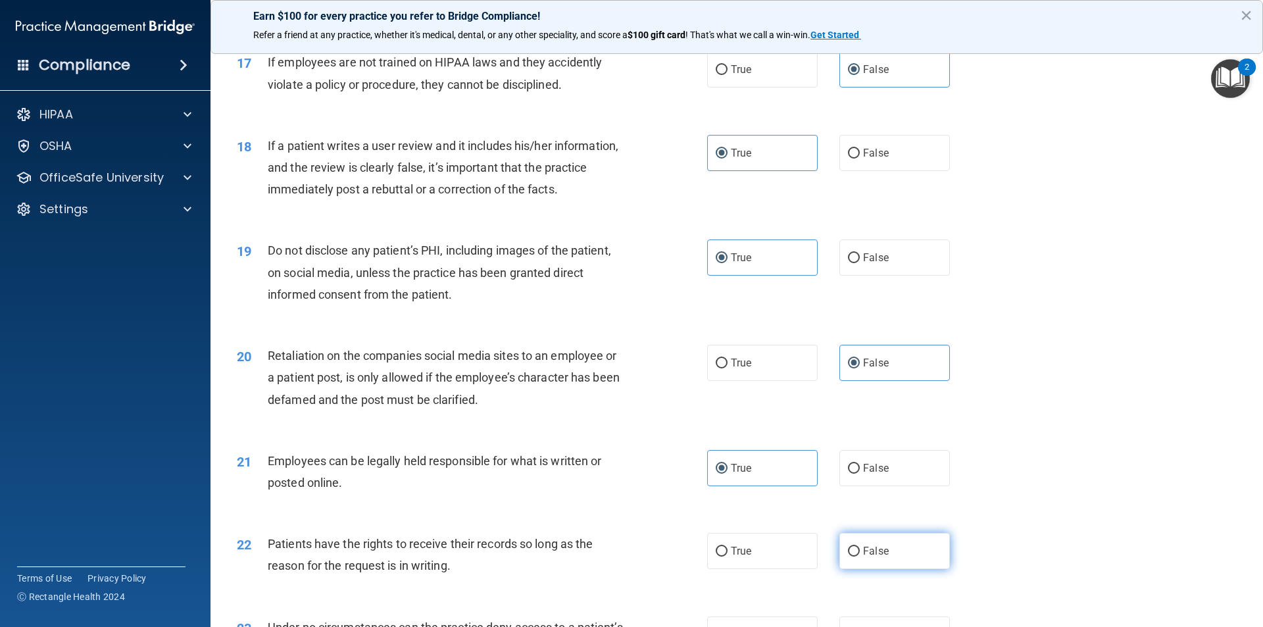
drag, startPoint x: 869, startPoint y: 573, endPoint x: 861, endPoint y: 582, distance: 11.7
click at [869, 557] on span "False" at bounding box center [876, 551] width 26 height 13
click at [860, 557] on input "False" at bounding box center [854, 552] width 12 height 10
radio input "true"
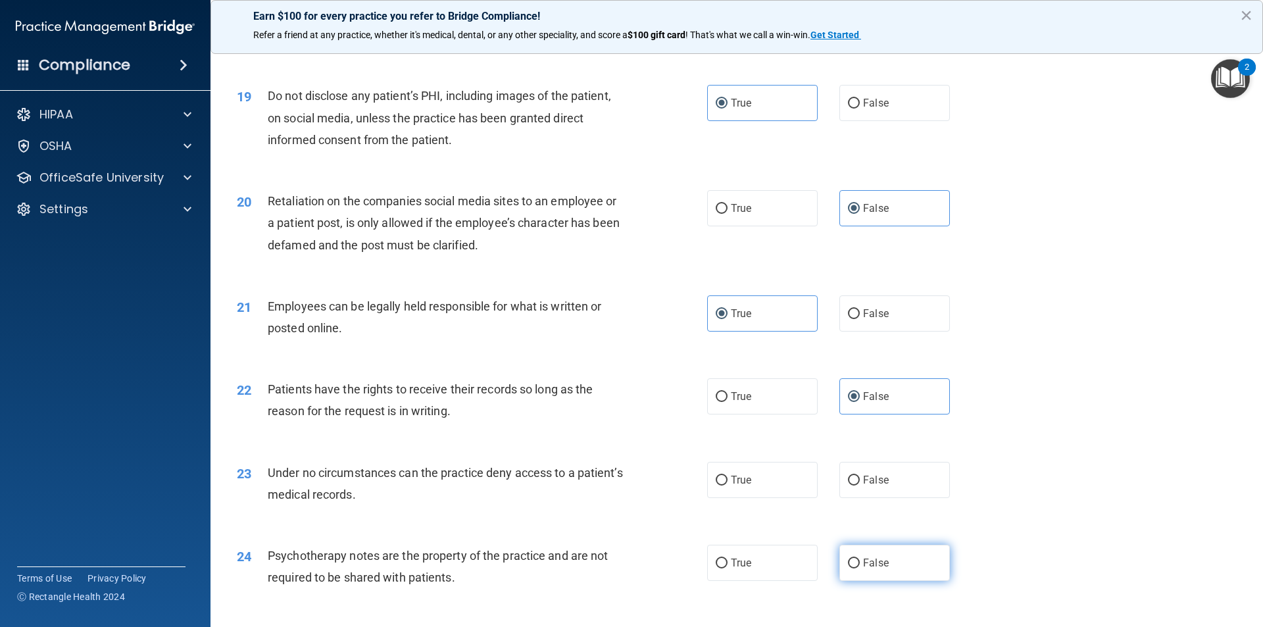
scroll to position [1975, 0]
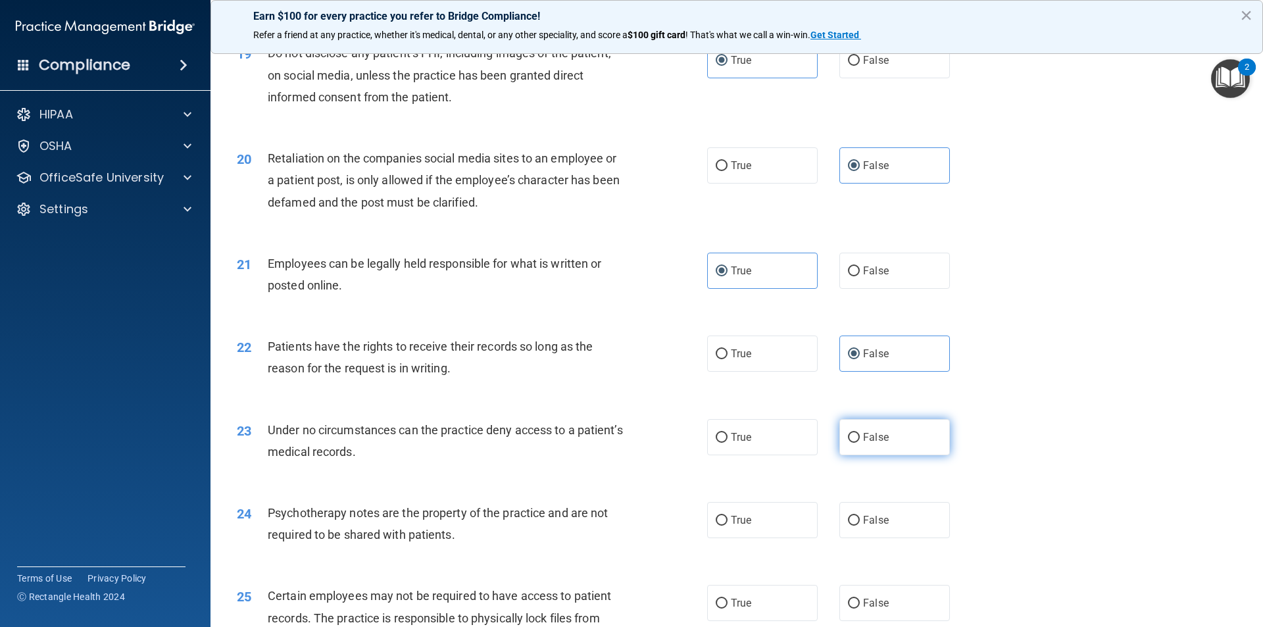
click at [870, 455] on label "False" at bounding box center [895, 437] width 111 height 36
click at [860, 443] on input "False" at bounding box center [854, 438] width 12 height 10
radio input "true"
click at [713, 530] on label "True" at bounding box center [762, 520] width 111 height 36
click at [716, 526] on input "True" at bounding box center [722, 521] width 12 height 10
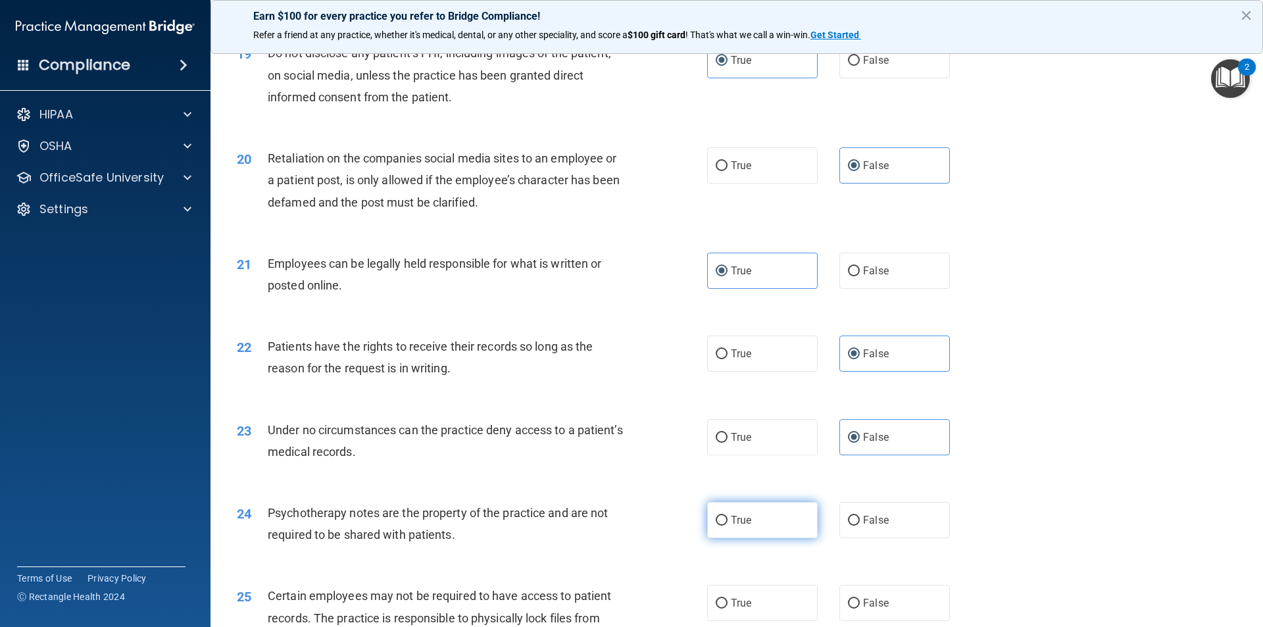
radio input "true"
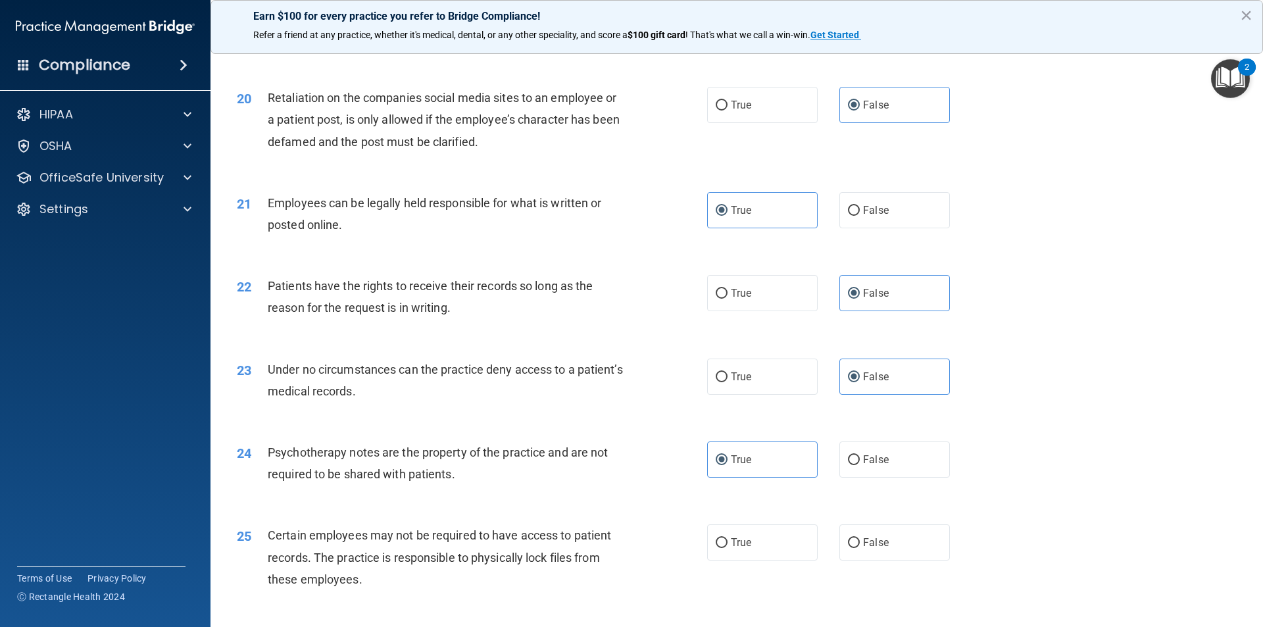
scroll to position [2041, 0]
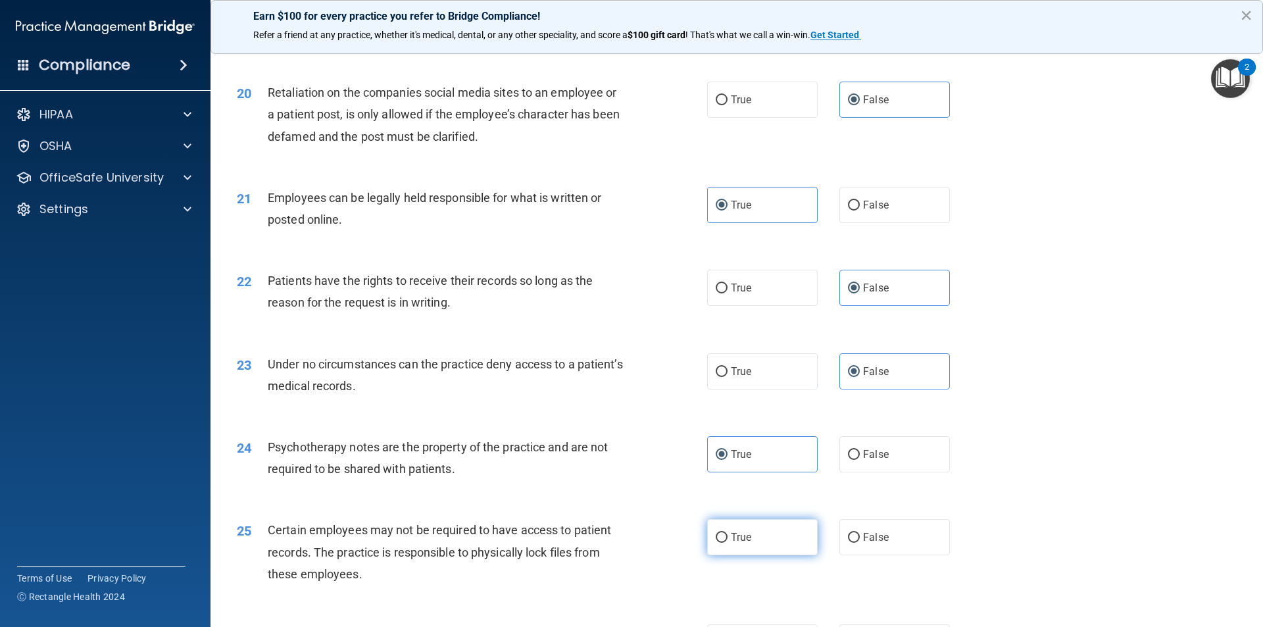
click at [721, 555] on label "True" at bounding box center [762, 537] width 111 height 36
click at [721, 543] on input "True" at bounding box center [722, 538] width 12 height 10
radio input "true"
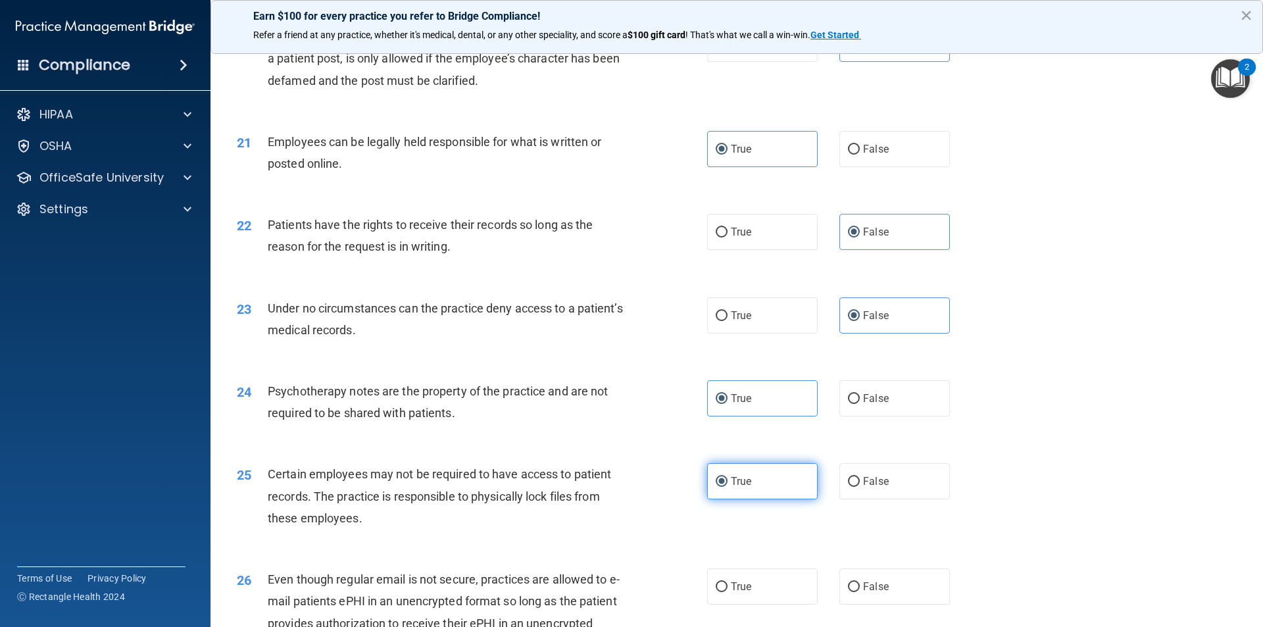
scroll to position [2106, 0]
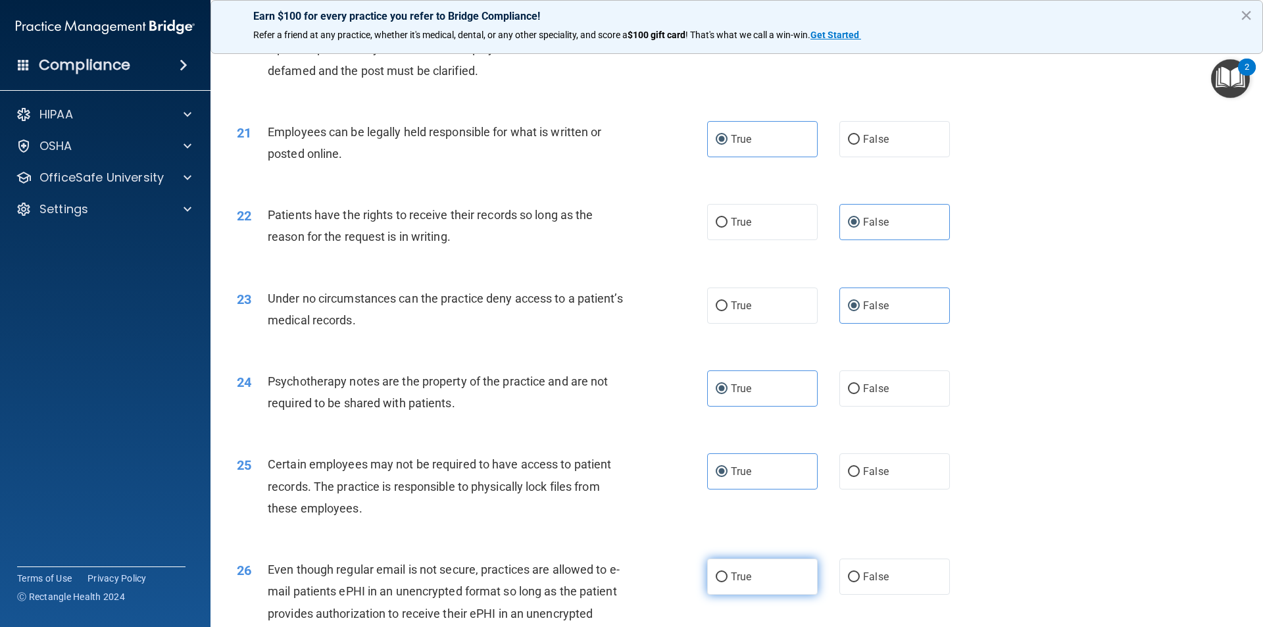
click at [769, 587] on label "True" at bounding box center [762, 577] width 111 height 36
click at [728, 582] on input "True" at bounding box center [722, 578] width 12 height 10
radio input "true"
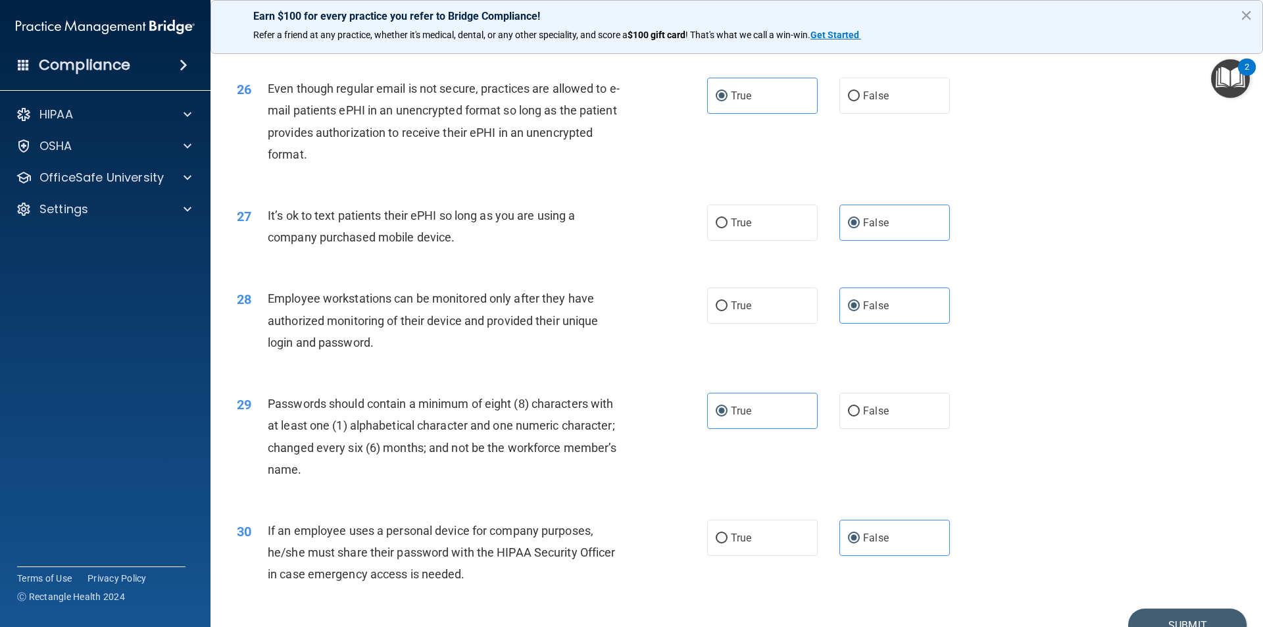
scroll to position [2676, 0]
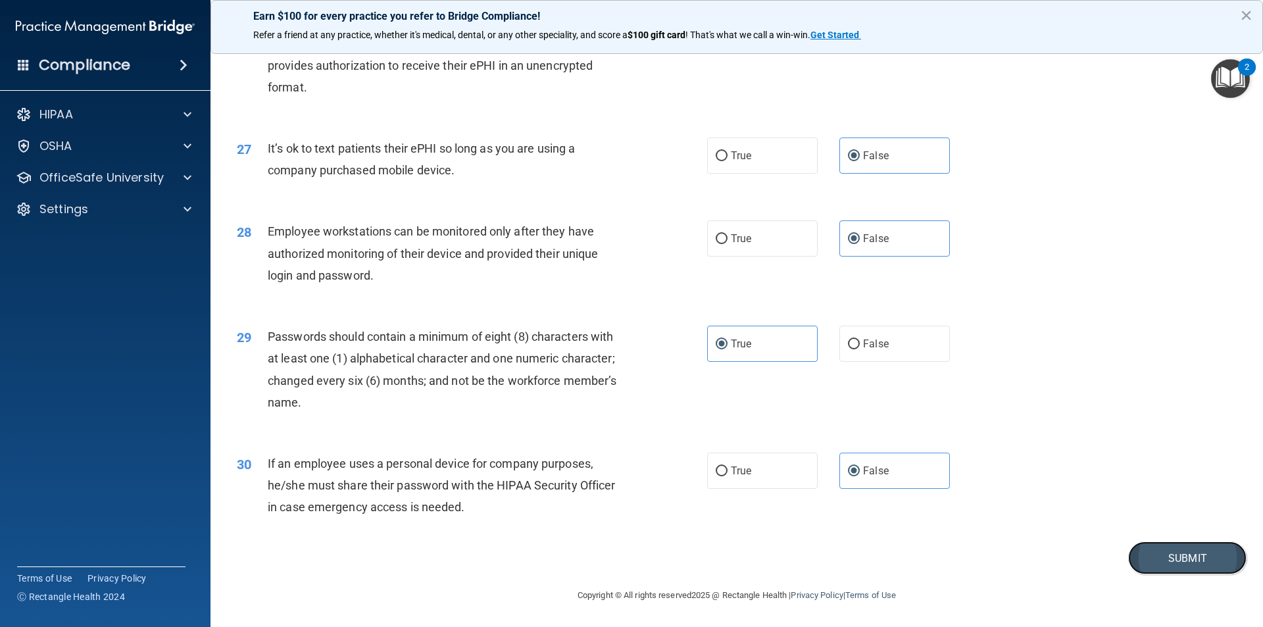
click at [1169, 548] on button "Submit" at bounding box center [1188, 559] width 118 height 34
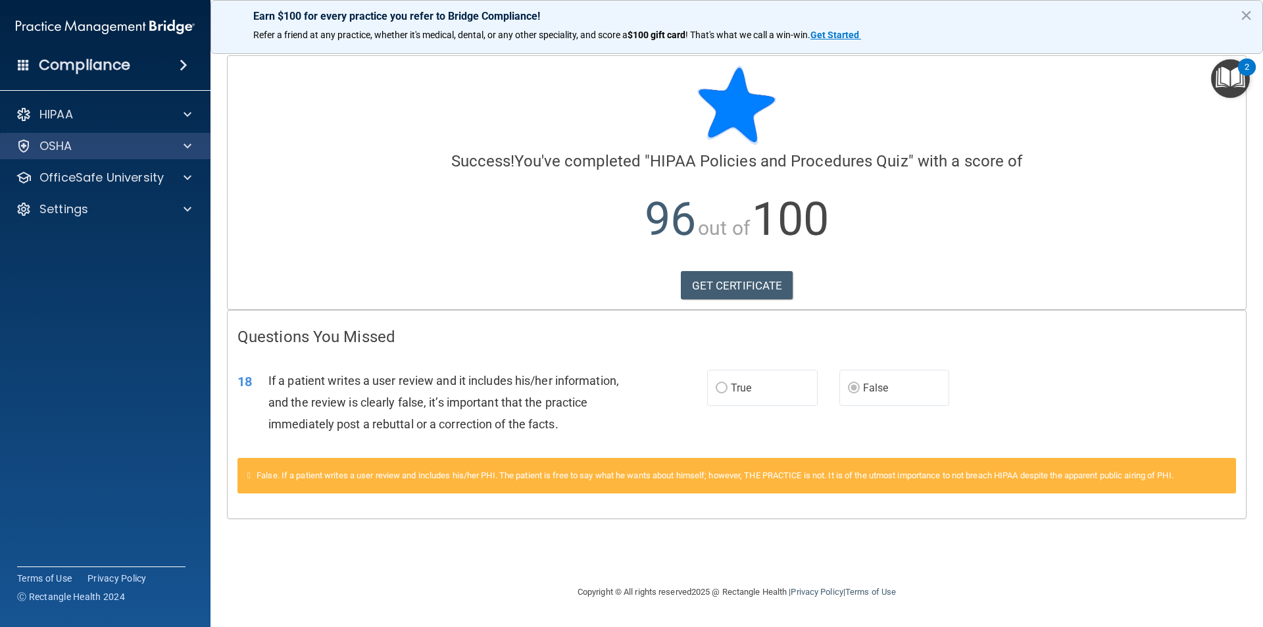
click at [134, 157] on div "OSHA" at bounding box center [105, 146] width 211 height 26
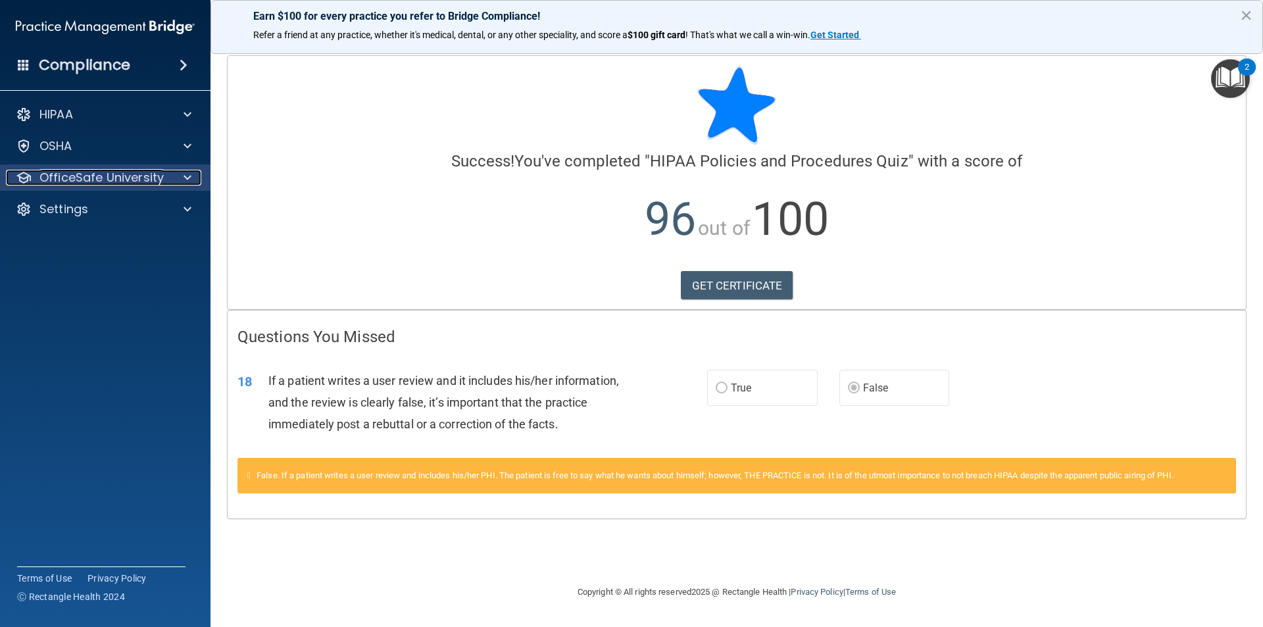
click at [126, 182] on p "OfficeSafe University" at bounding box center [101, 178] width 124 height 16
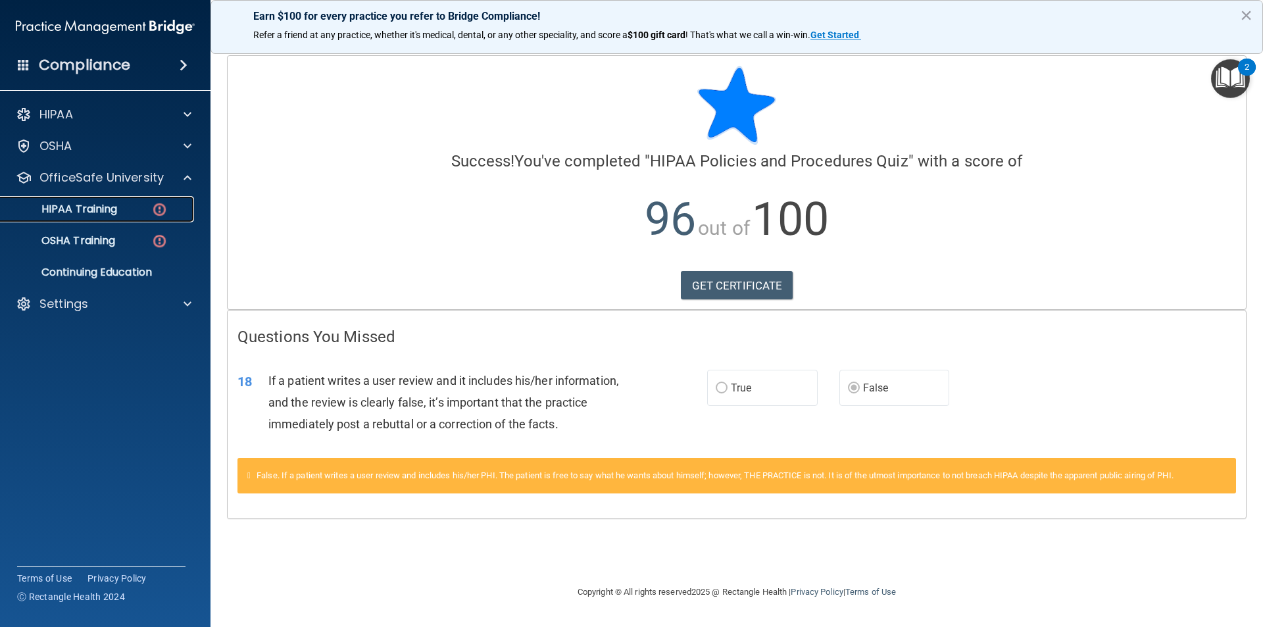
click at [111, 212] on p "HIPAA Training" at bounding box center [63, 209] width 109 height 13
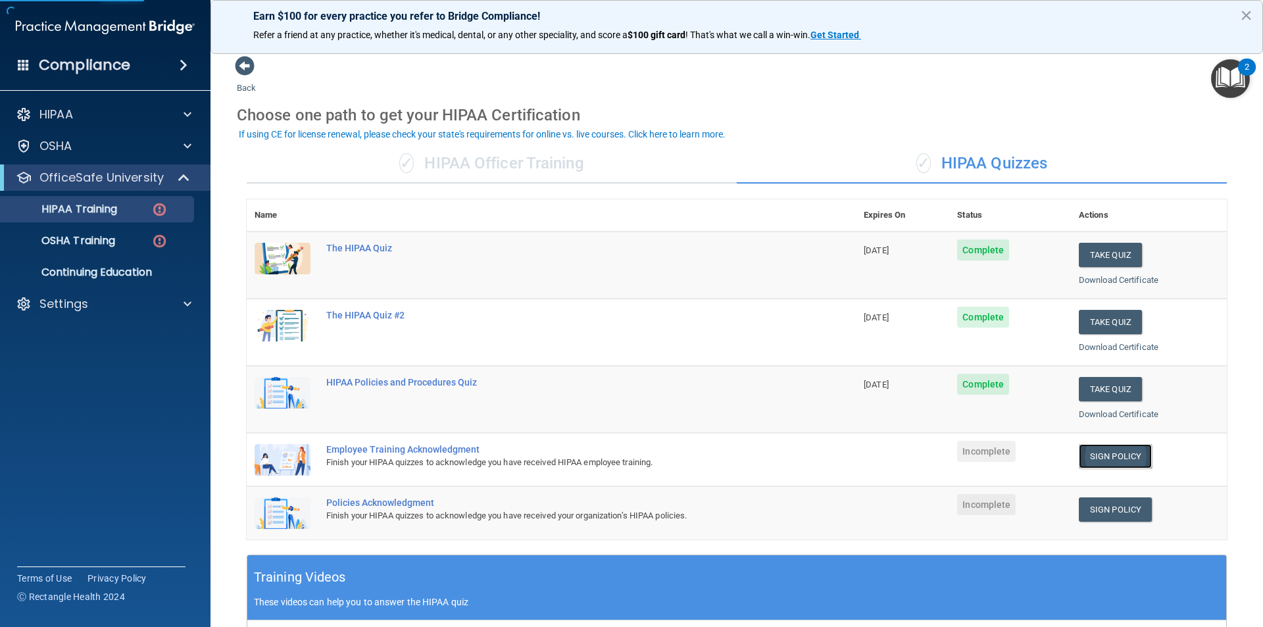
click at [1112, 457] on link "Sign Policy" at bounding box center [1115, 456] width 73 height 24
click at [128, 247] on div "OSHA Training" at bounding box center [99, 240] width 180 height 13
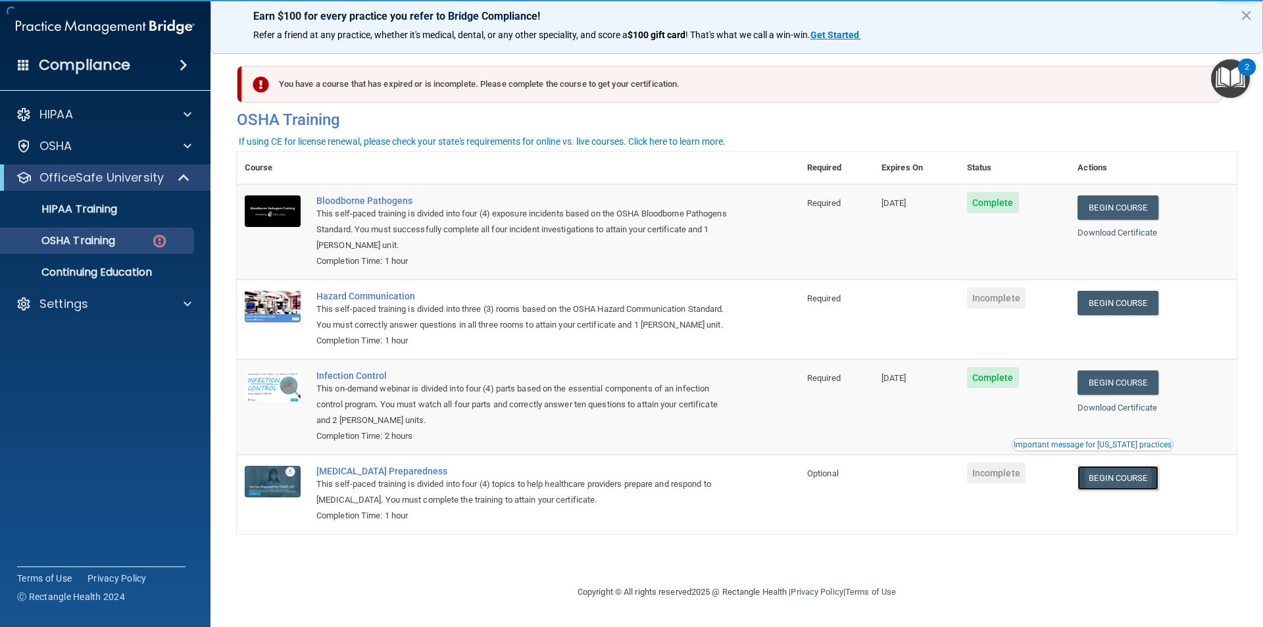
click at [1114, 481] on link "Begin Course" at bounding box center [1118, 478] width 80 height 24
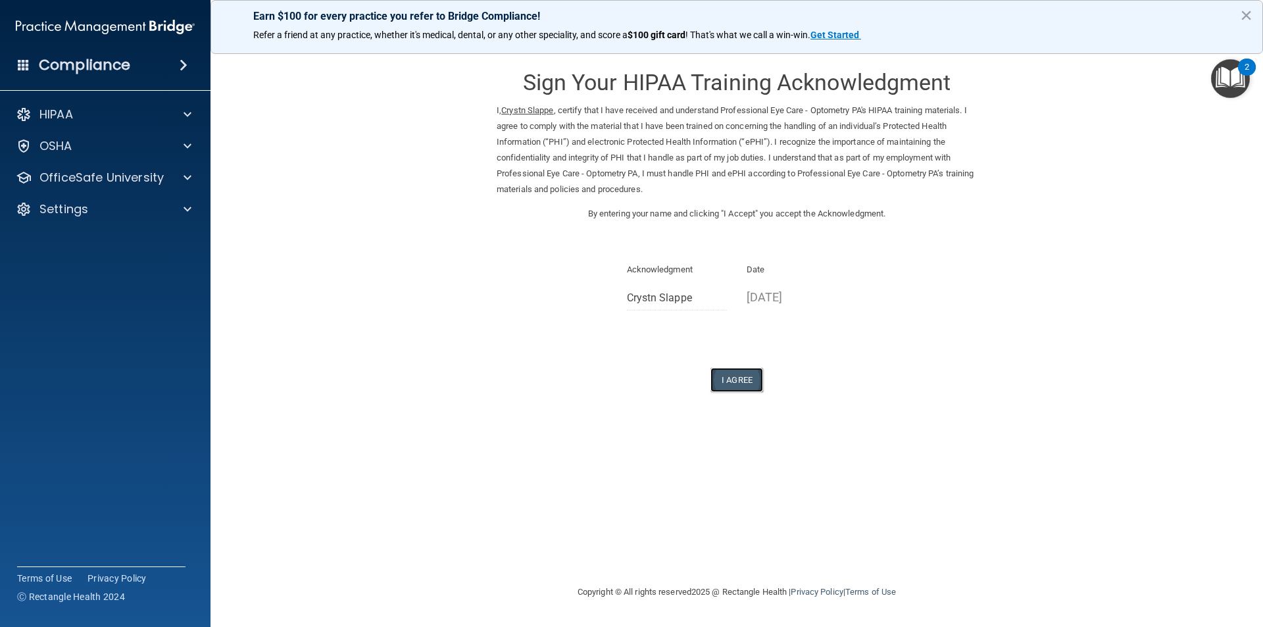
click at [742, 386] on button "I Agree" at bounding box center [737, 380] width 53 height 24
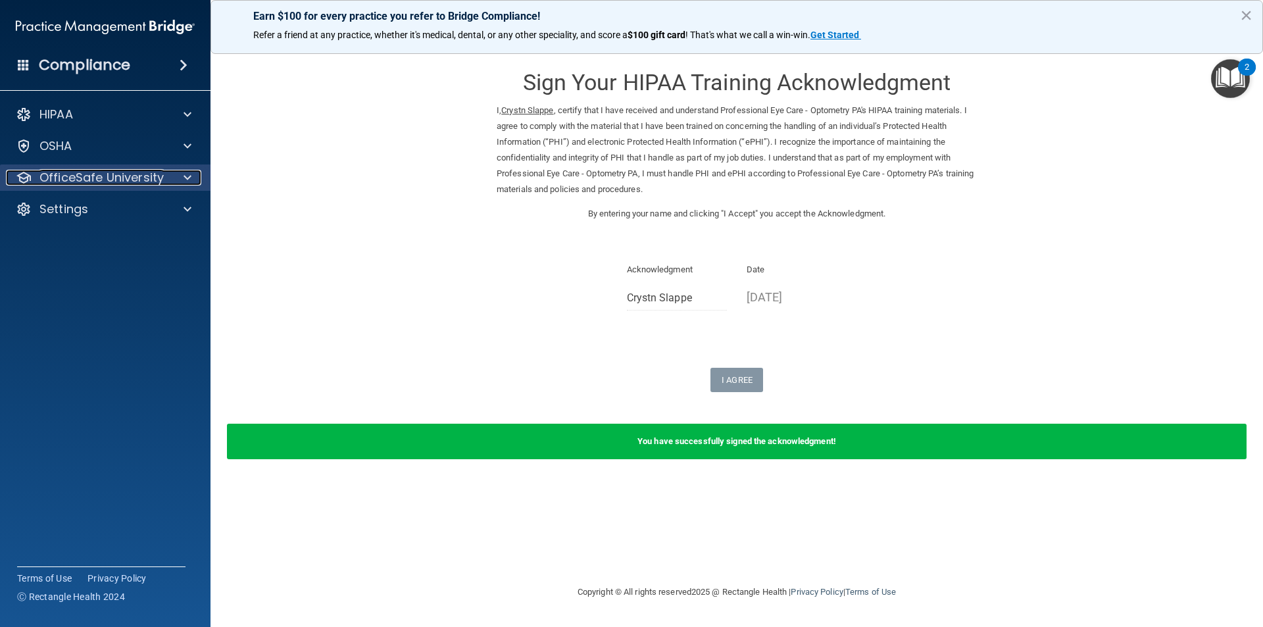
click at [141, 170] on p "OfficeSafe University" at bounding box center [101, 178] width 124 height 16
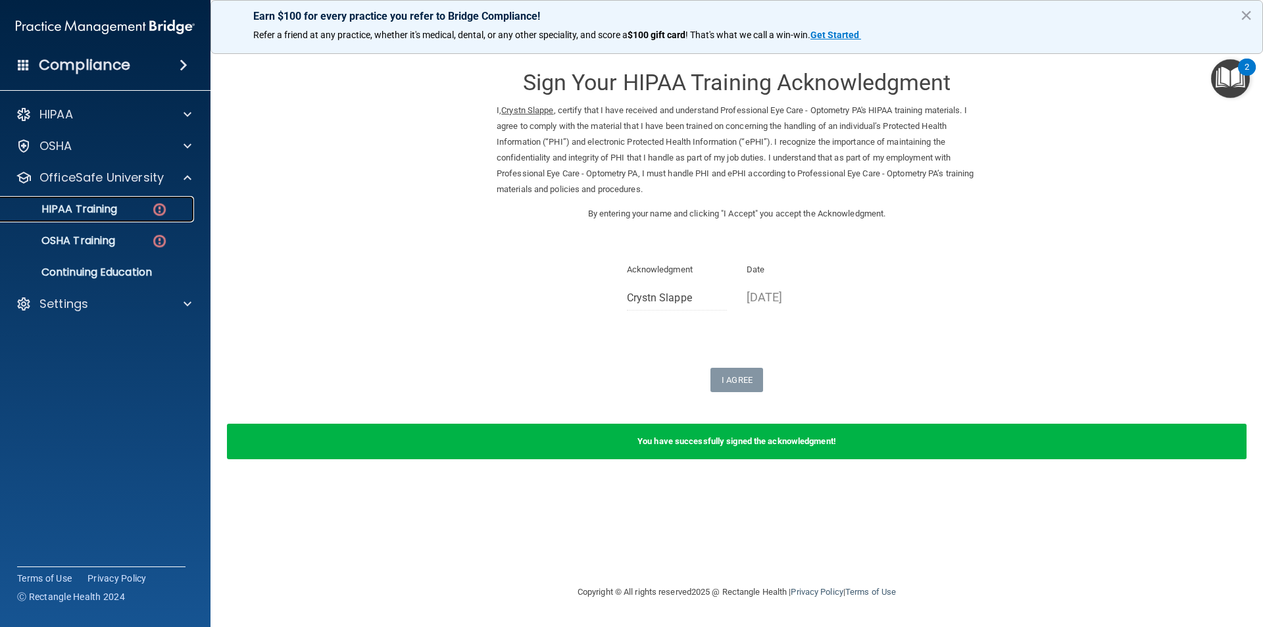
click at [115, 208] on p "HIPAA Training" at bounding box center [63, 209] width 109 height 13
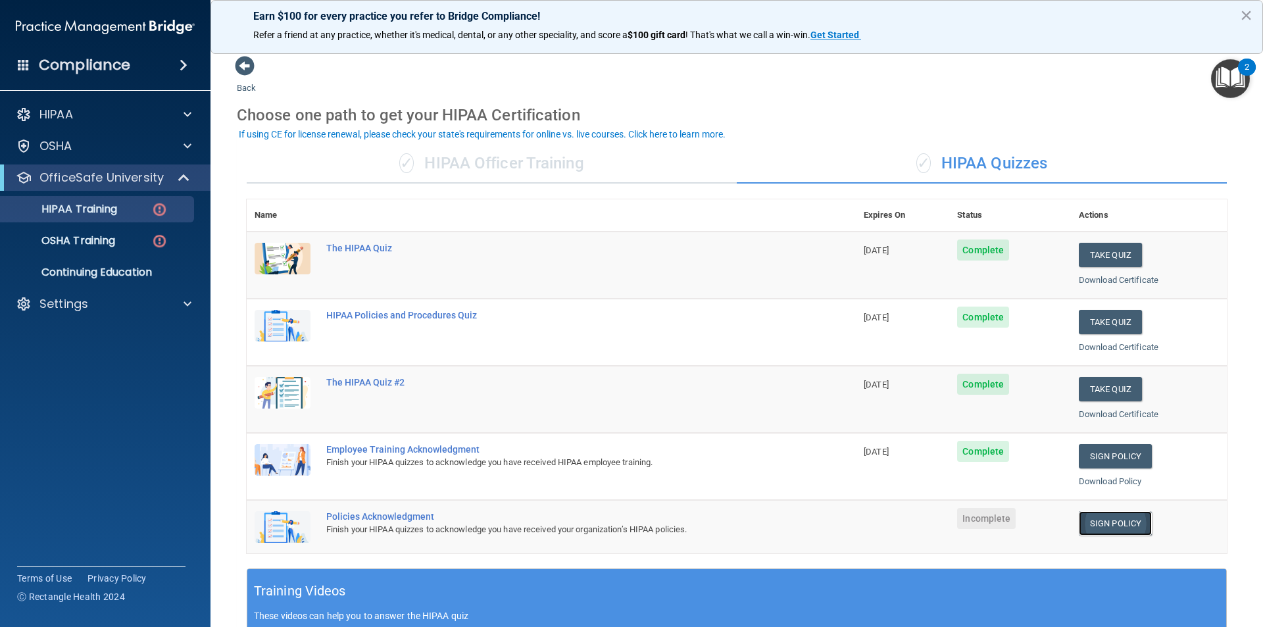
click at [1097, 521] on link "Sign Policy" at bounding box center [1115, 523] width 73 height 24
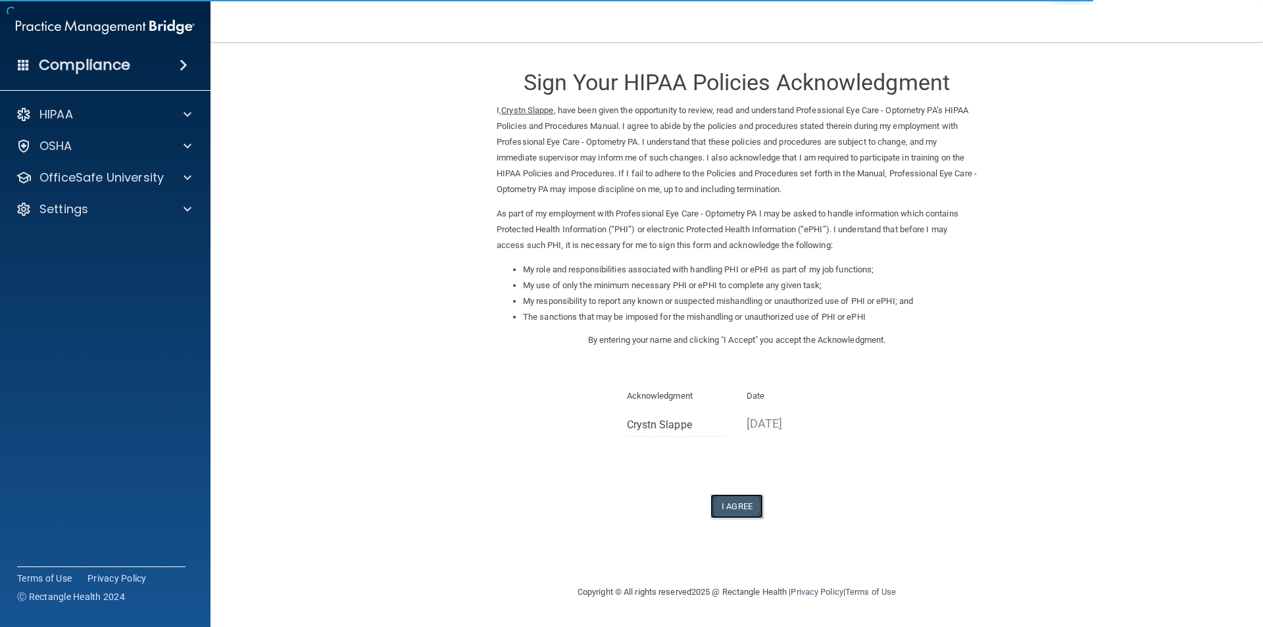
click at [761, 503] on button "I Agree" at bounding box center [737, 506] width 53 height 24
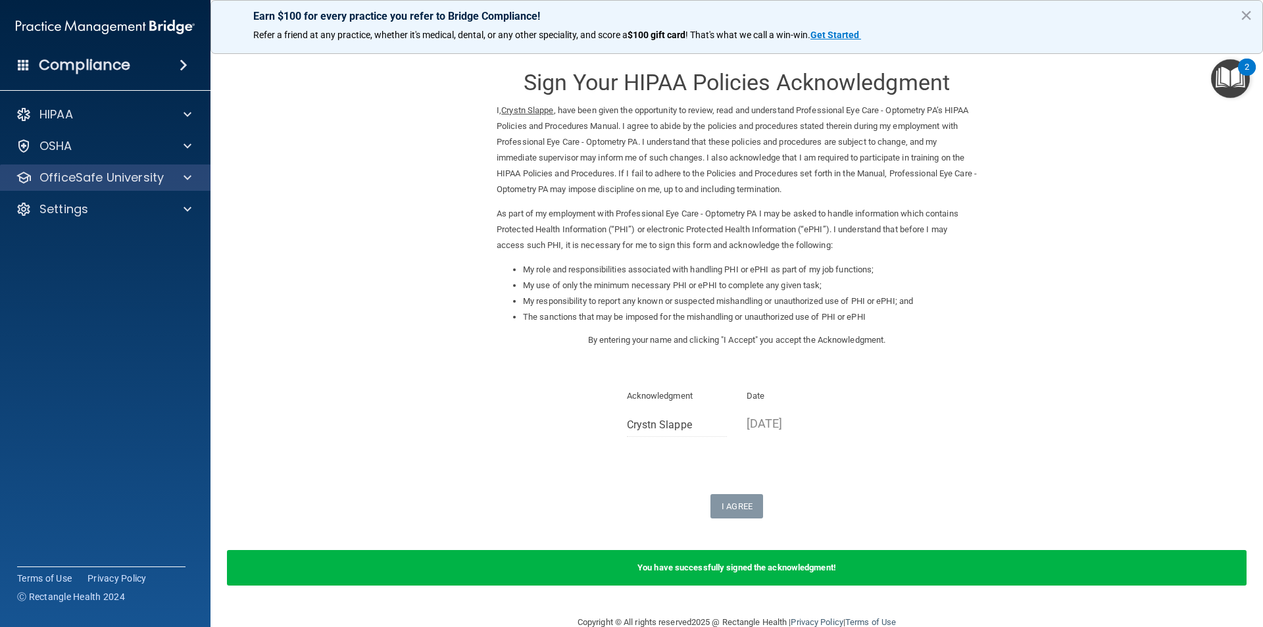
click at [183, 168] on div "OfficeSafe University" at bounding box center [105, 178] width 211 height 26
click at [164, 170] on div "OfficeSafe University" at bounding box center [87, 178] width 163 height 16
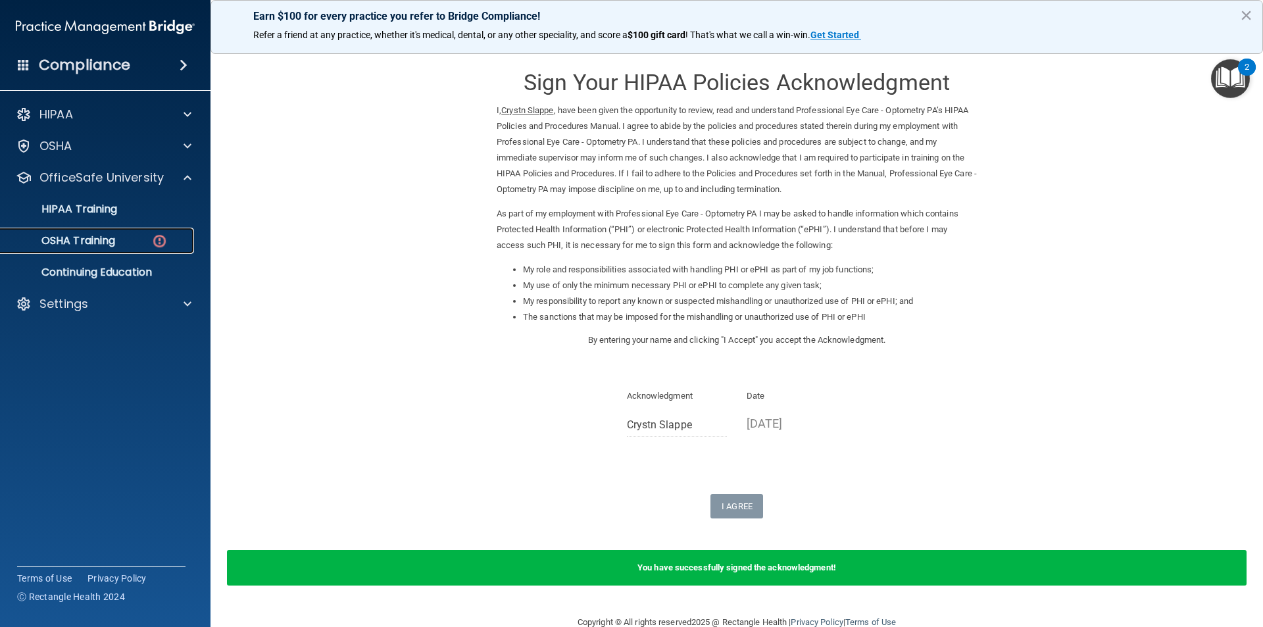
click at [88, 242] on p "OSHA Training" at bounding box center [62, 240] width 107 height 13
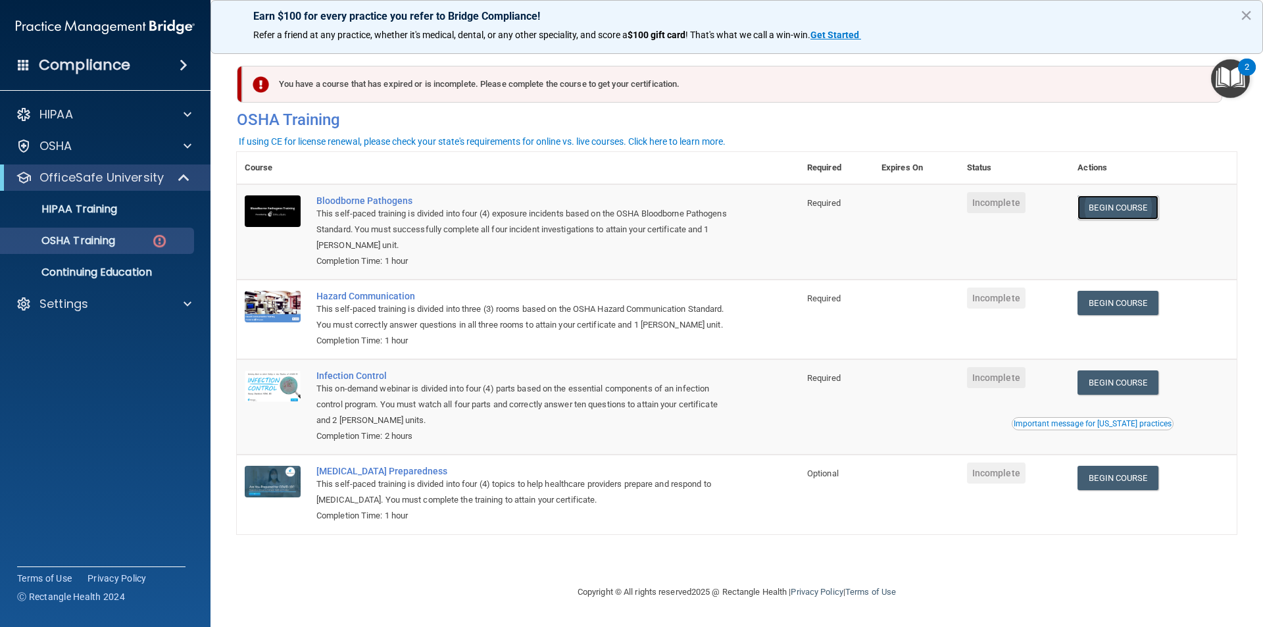
click at [1127, 206] on link "Begin Course" at bounding box center [1118, 207] width 80 height 24
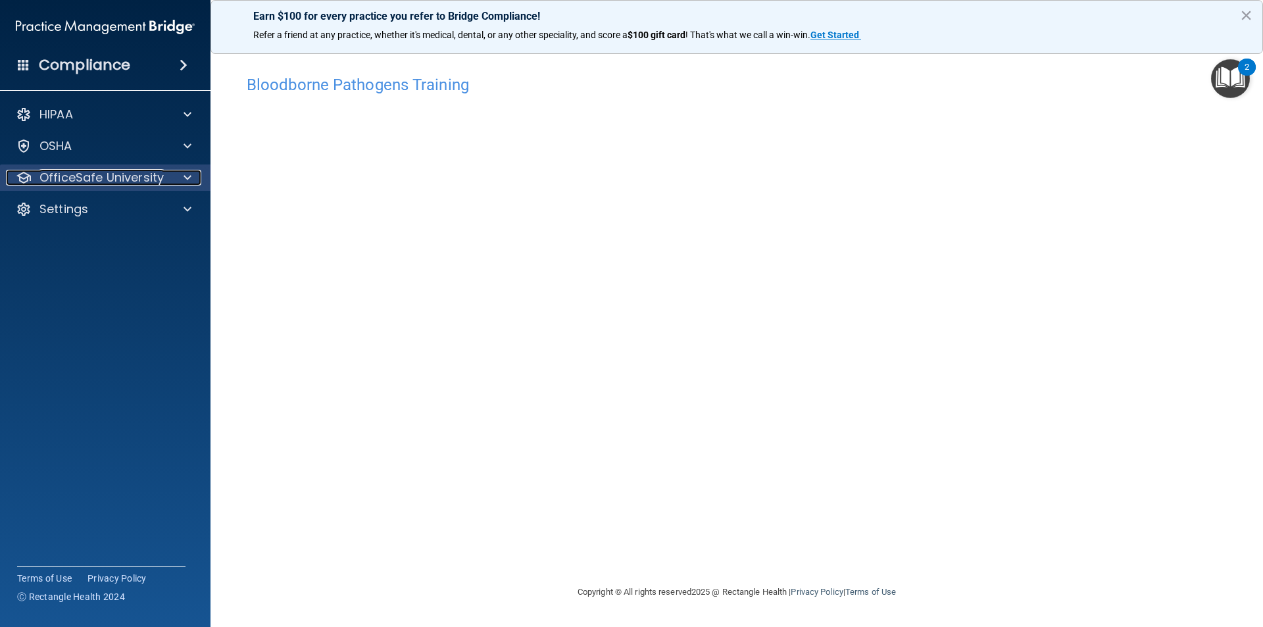
click at [150, 175] on p "OfficeSafe University" at bounding box center [101, 178] width 124 height 16
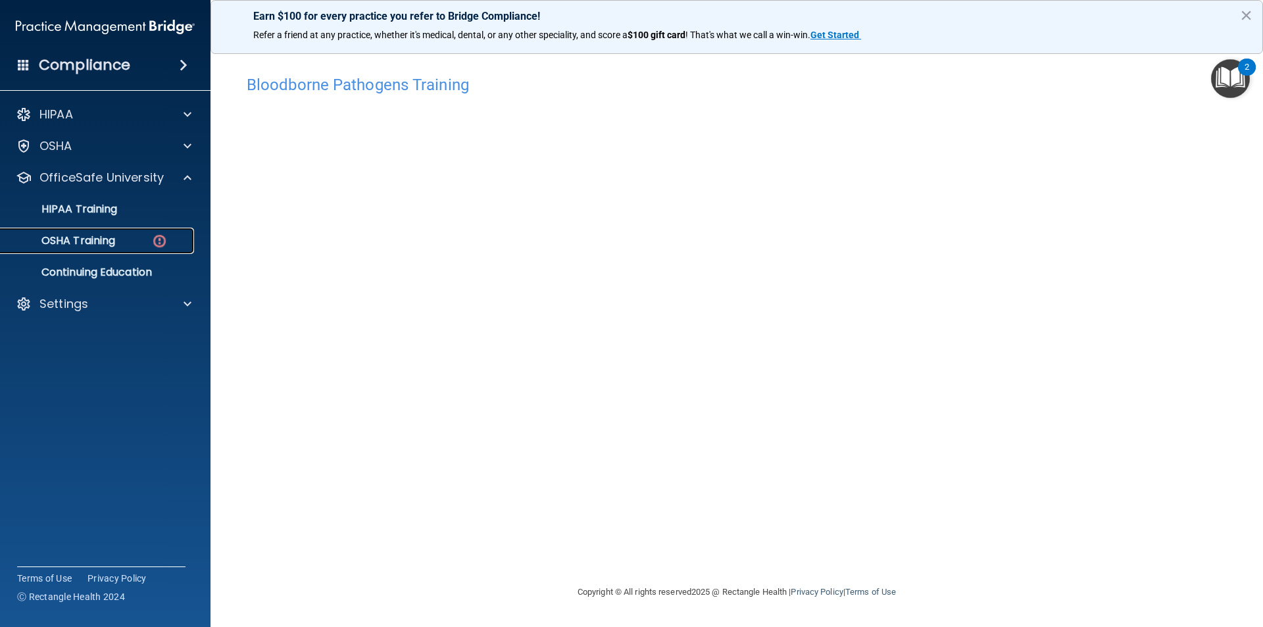
click at [104, 244] on p "OSHA Training" at bounding box center [62, 240] width 107 height 13
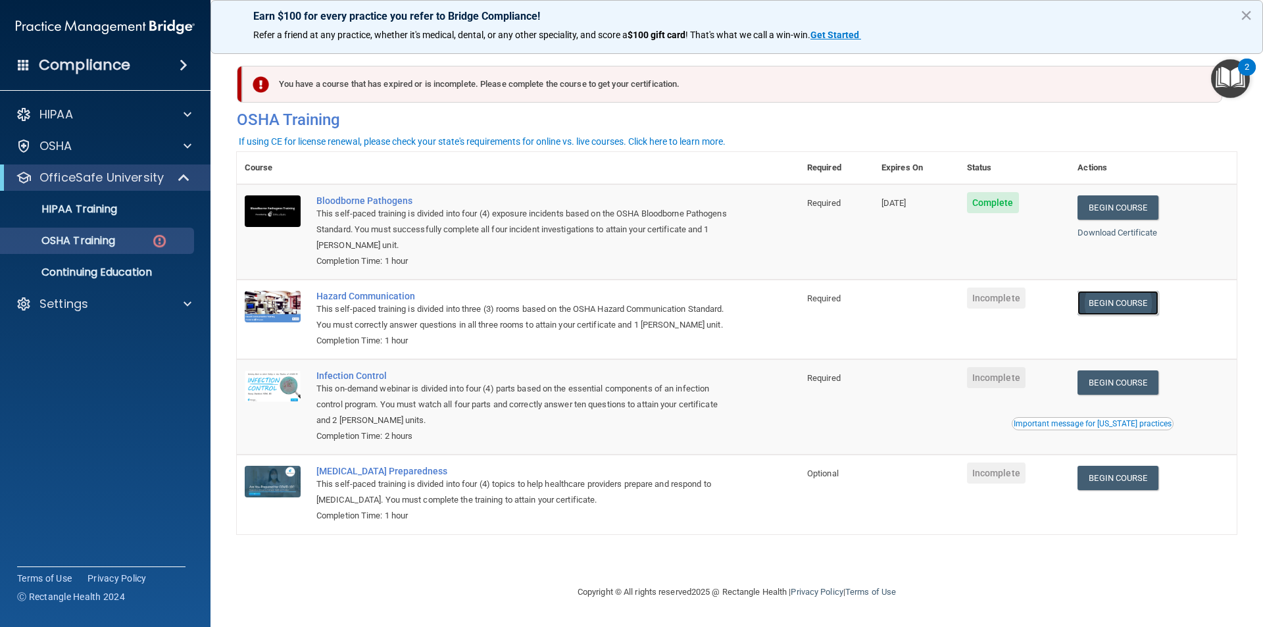
click at [1126, 306] on link "Begin Course" at bounding box center [1118, 303] width 80 height 24
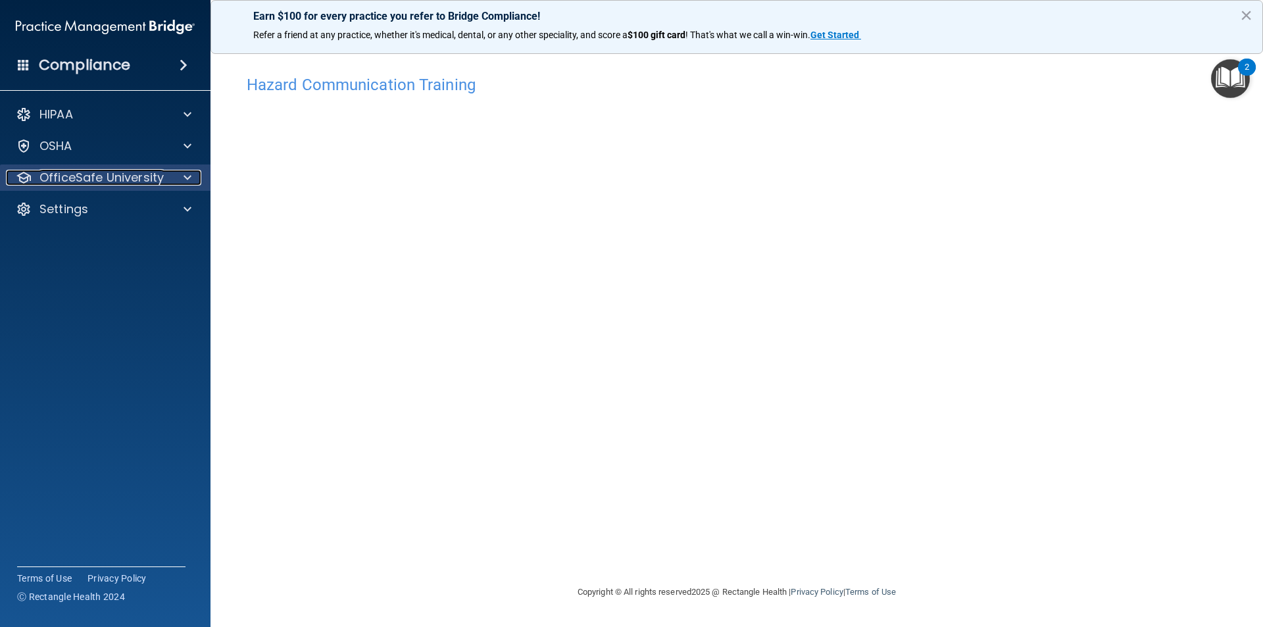
click at [89, 177] on p "OfficeSafe University" at bounding box center [101, 178] width 124 height 16
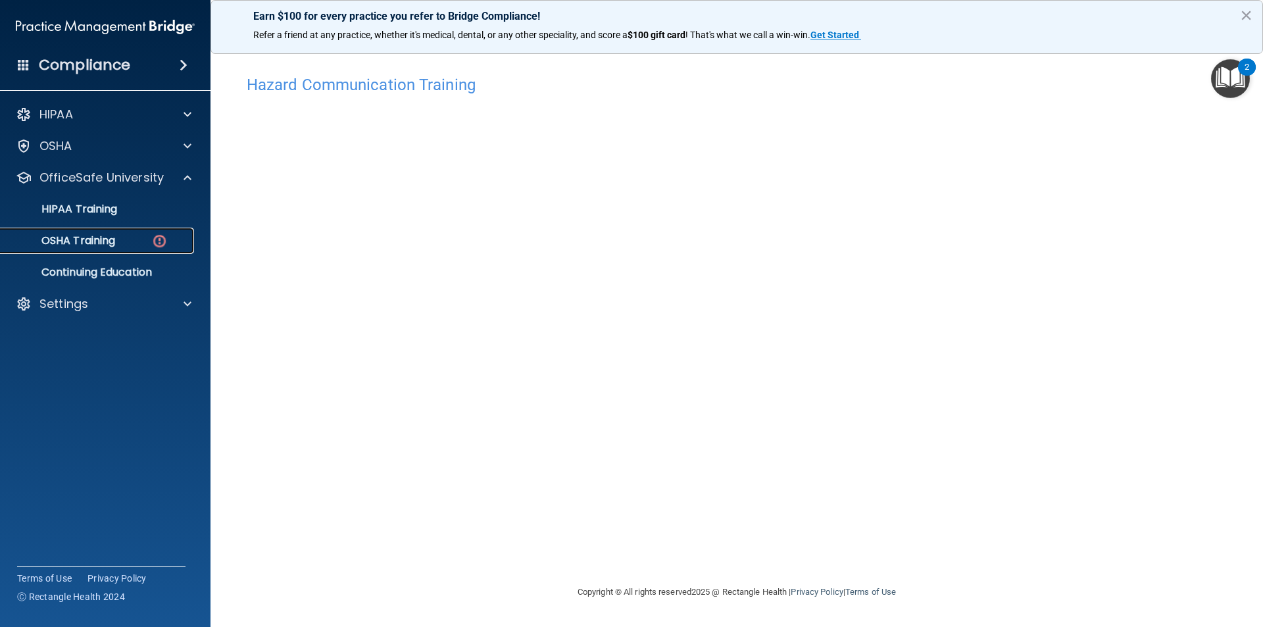
click at [103, 241] on p "OSHA Training" at bounding box center [62, 240] width 107 height 13
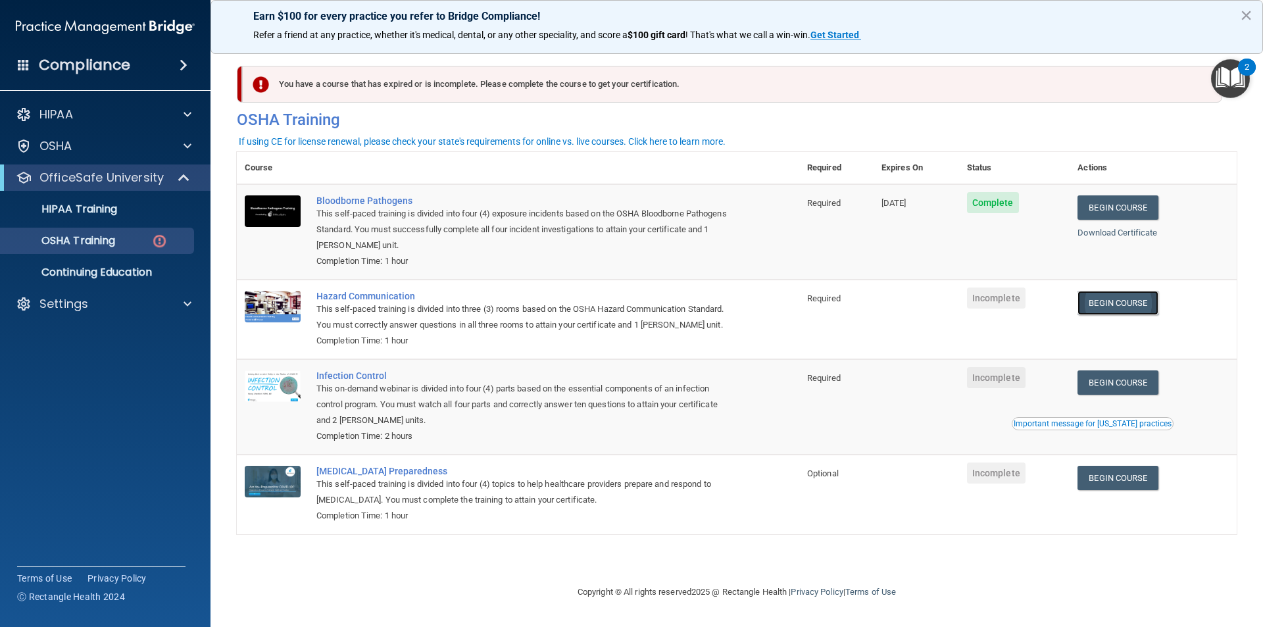
click at [1100, 300] on link "Begin Course" at bounding box center [1118, 303] width 80 height 24
click at [1117, 301] on link "Begin Course" at bounding box center [1118, 303] width 80 height 24
click at [1127, 392] on link "Begin Course" at bounding box center [1118, 382] width 80 height 24
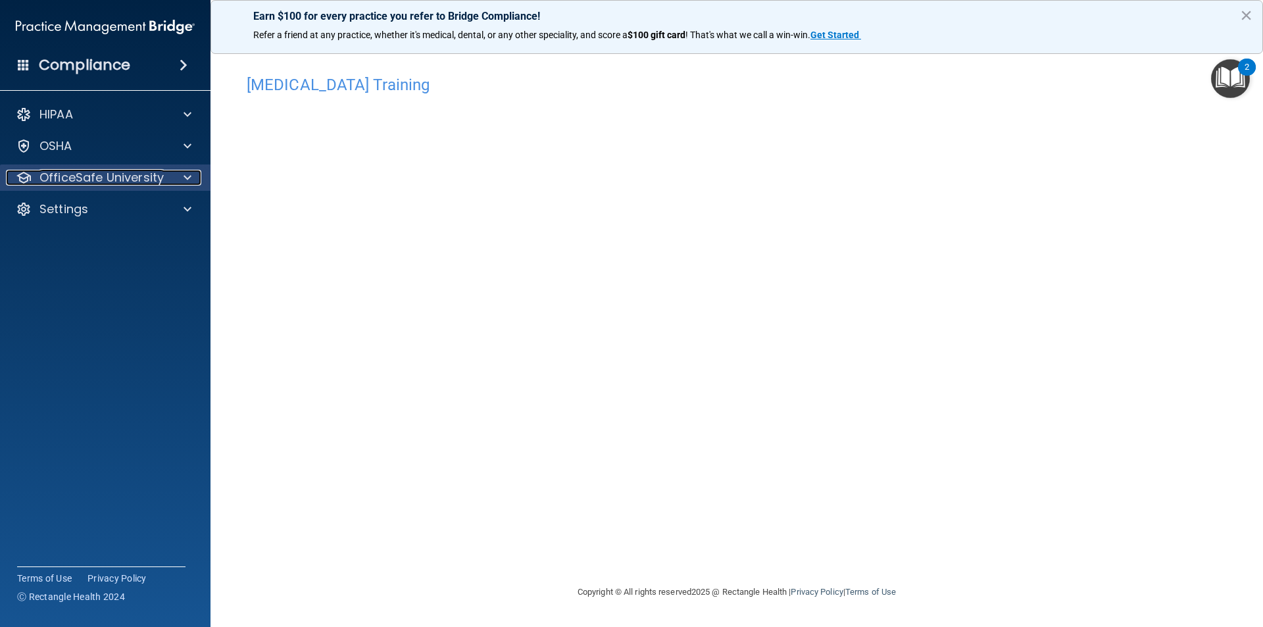
click at [104, 170] on p "OfficeSafe University" at bounding box center [101, 178] width 124 height 16
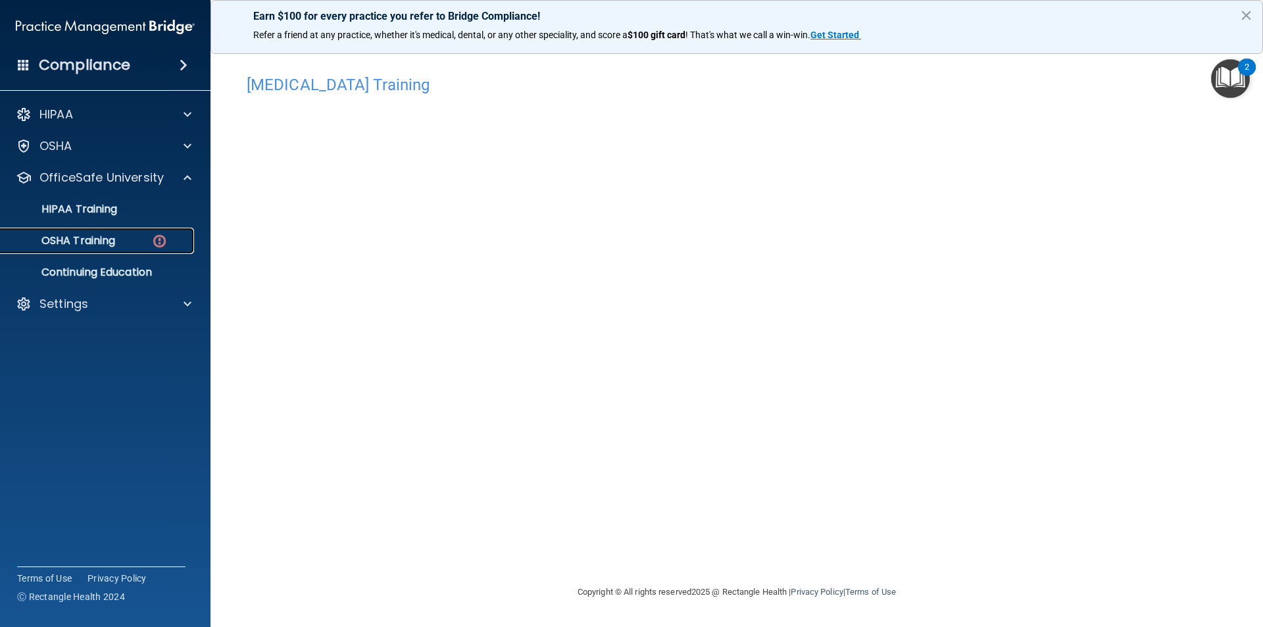
click at [103, 245] on p "OSHA Training" at bounding box center [62, 240] width 107 height 13
